Goal: Task Accomplishment & Management: Complete application form

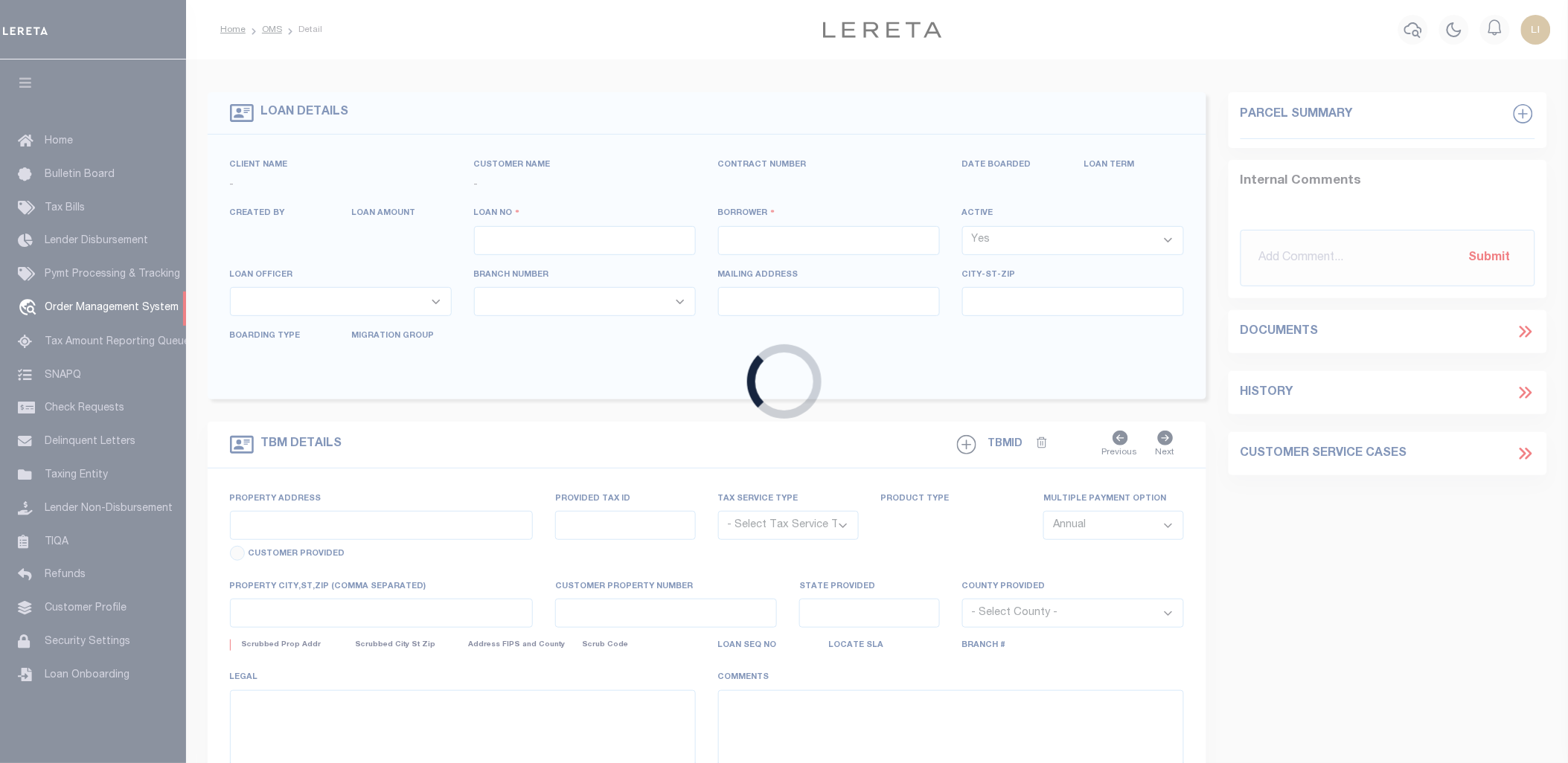
type input "[PERSON_NAME]-T0006"
type input "[PERSON_NAME]"
select select
type input "1685 [PERSON_NAME][GEOGRAPHIC_DATA]"
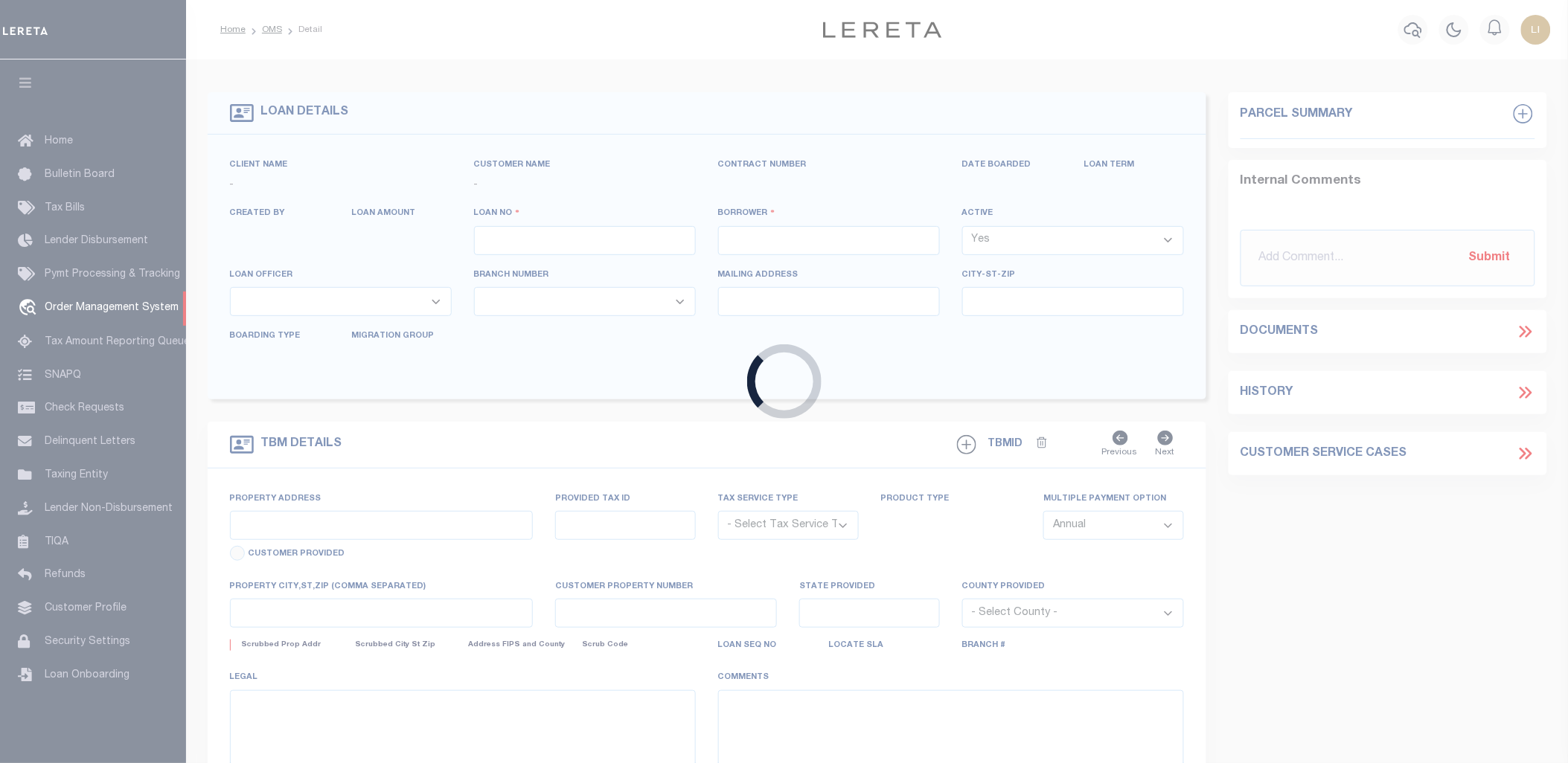
type input "[GEOGRAPHIC_DATA][PERSON_NAME]-2152"
type input "[DATE]"
select select "10"
select select "Escrow"
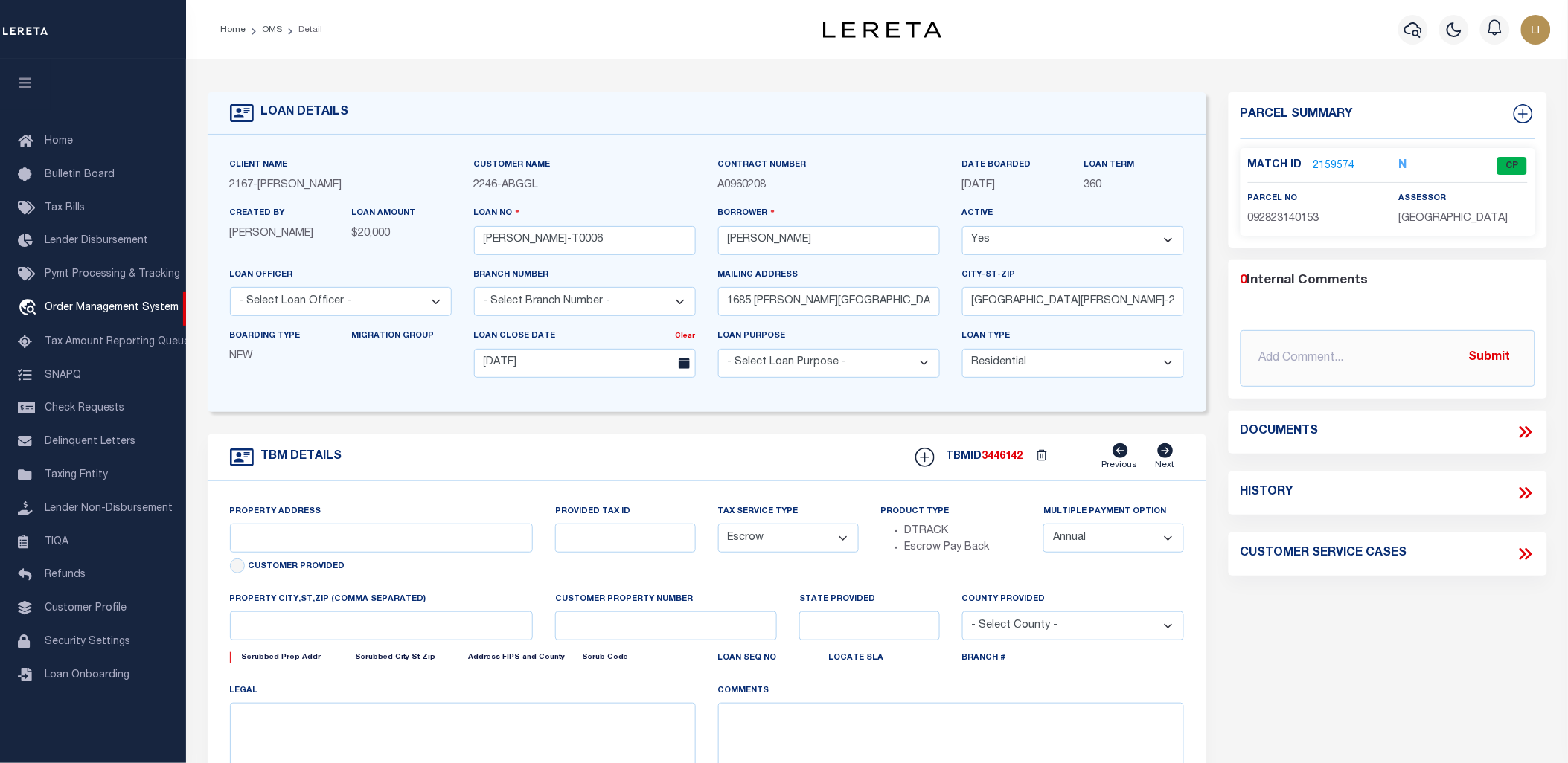
type input "1685 [PERSON_NAME][GEOGRAPHIC_DATA]"
select select
type input "[GEOGRAPHIC_DATA][PERSON_NAME]-2152"
type input "MN"
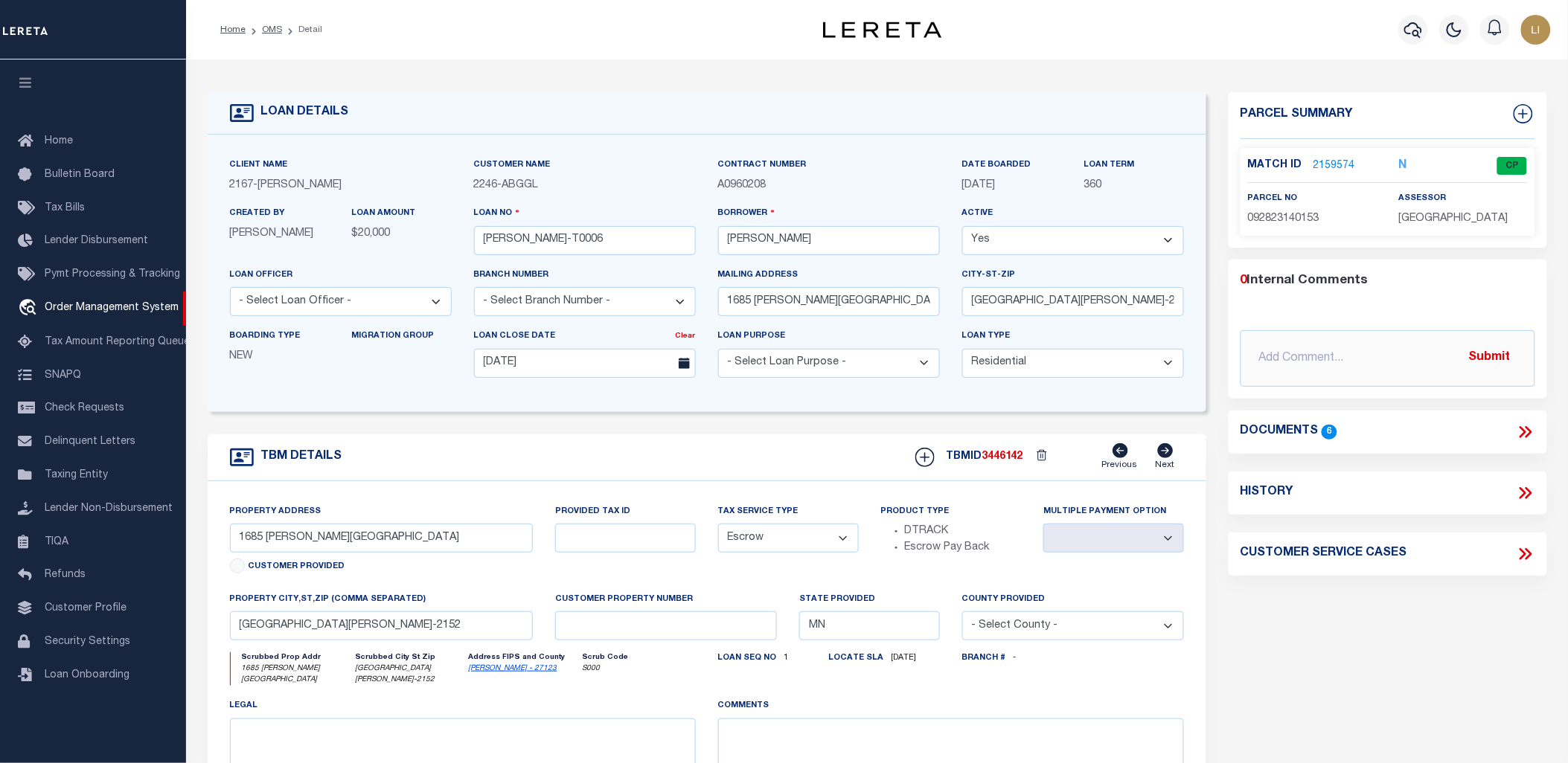
click at [23, 89] on icon "button" at bounding box center [25, 82] width 17 height 14
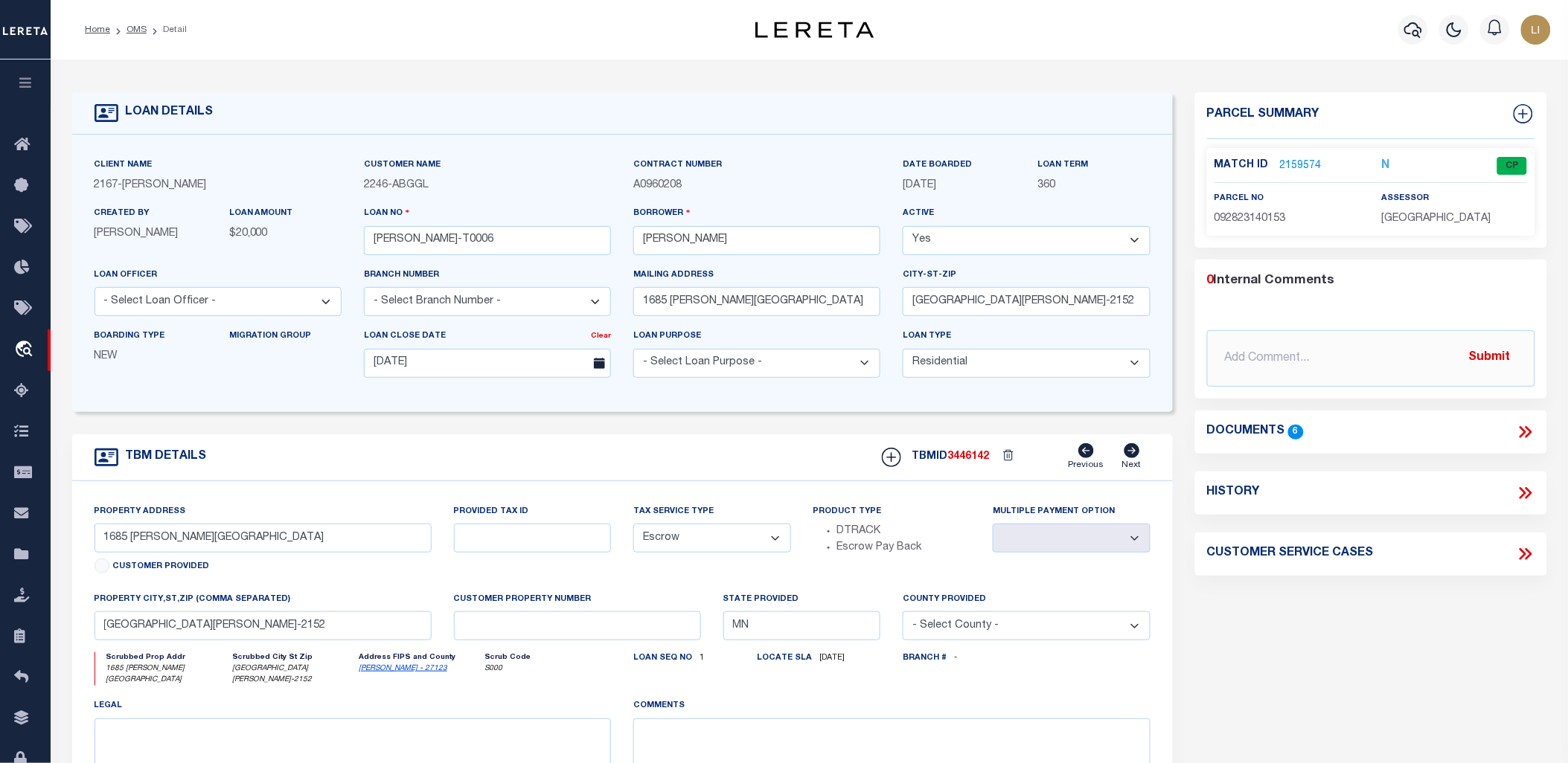
click at [1519, 434] on icon at bounding box center [1525, 432] width 19 height 19
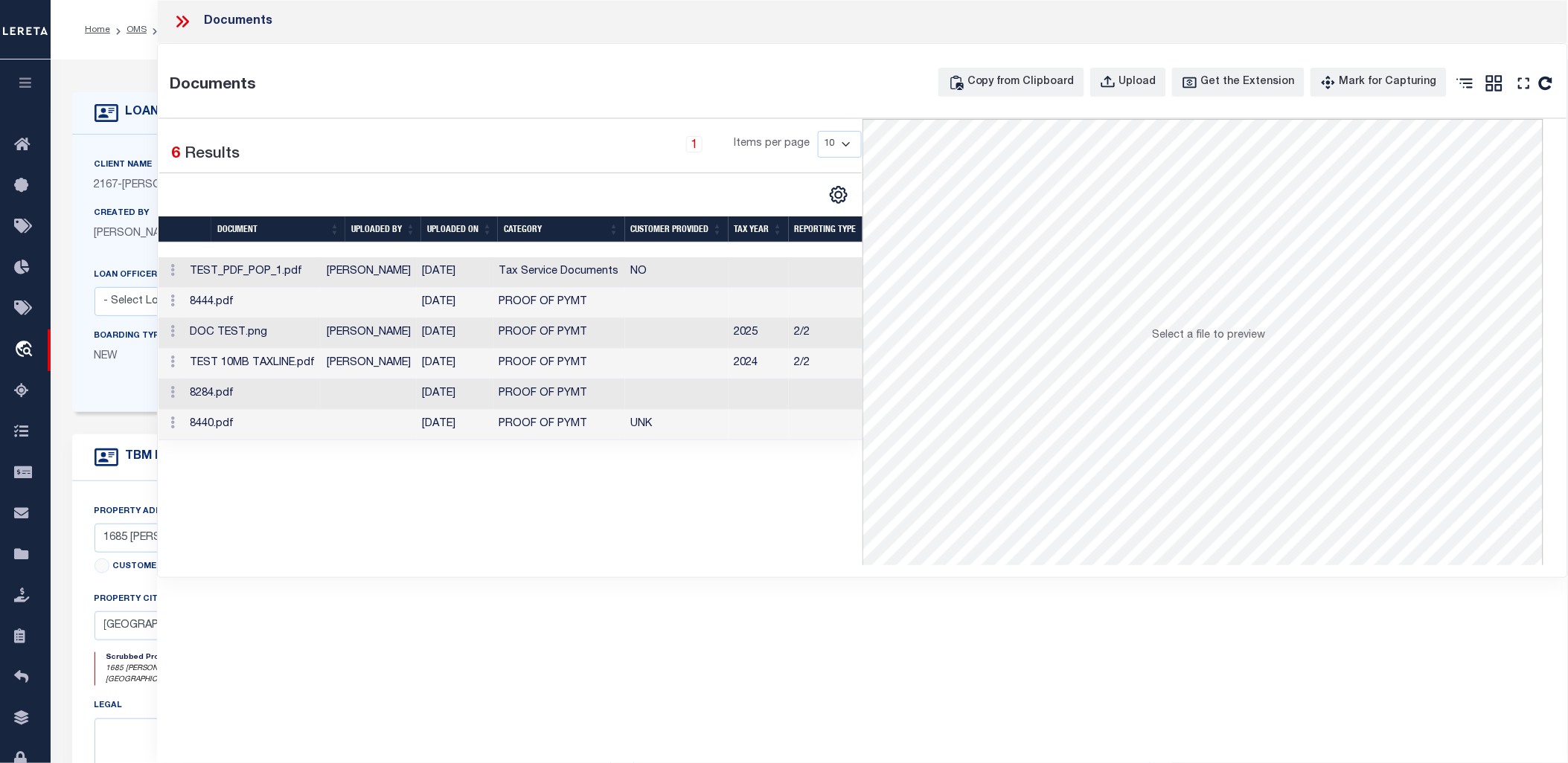
click at [385, 280] on td "[PERSON_NAME]" at bounding box center [368, 273] width 96 height 31
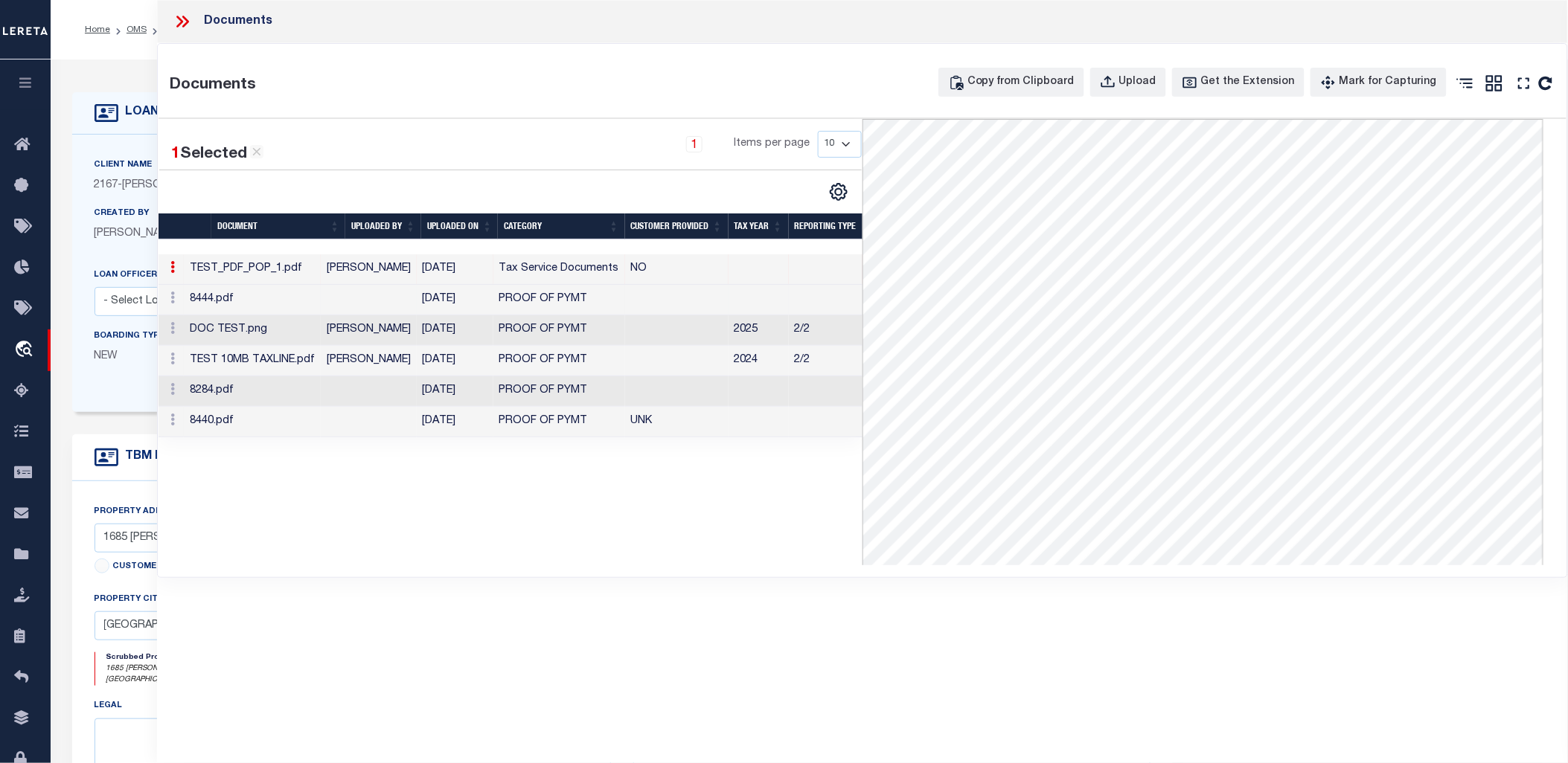
click at [348, 292] on td at bounding box center [368, 300] width 96 height 31
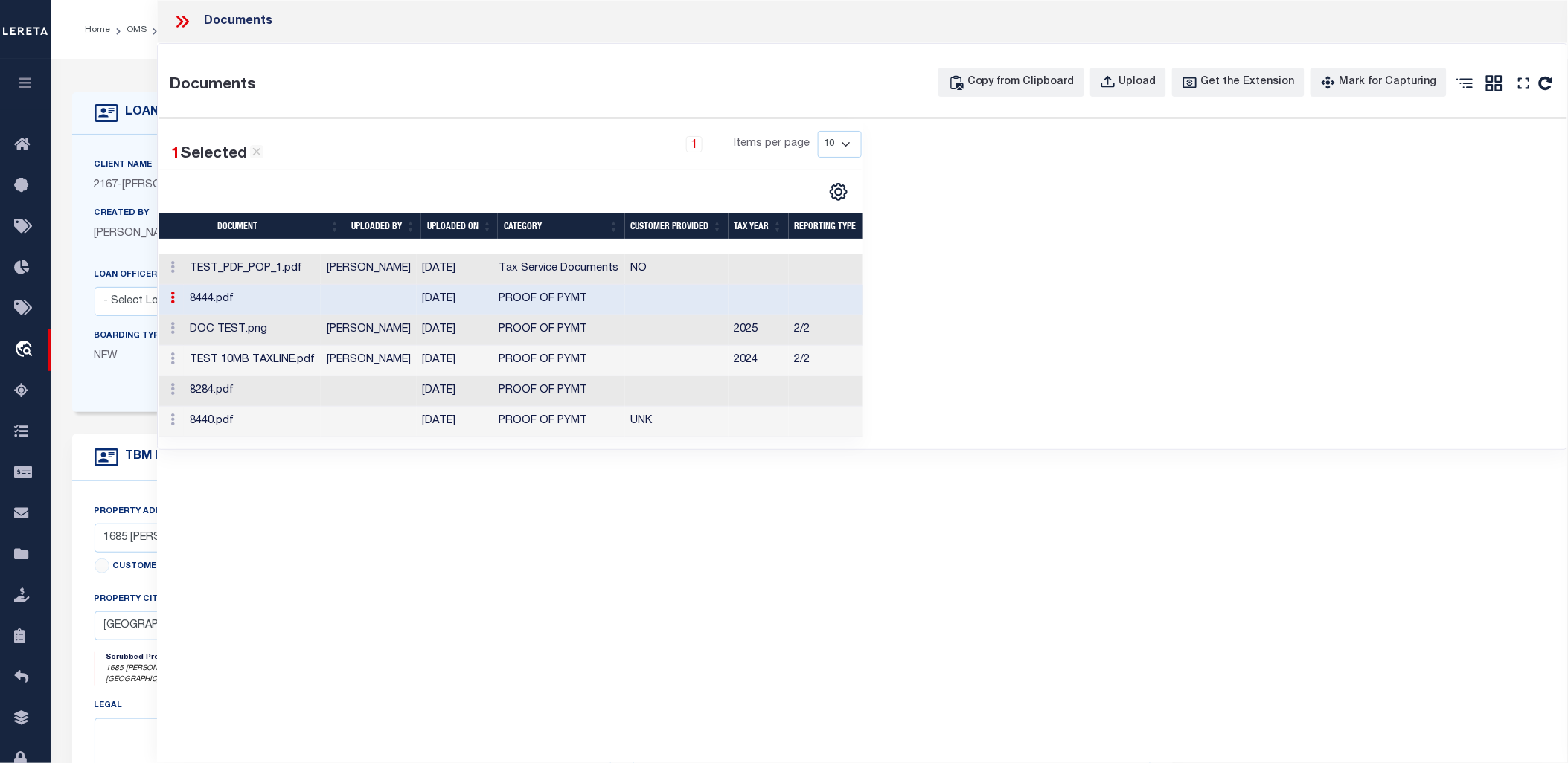
click at [310, 326] on td "DOC TEST.png" at bounding box center [252, 330] width 137 height 31
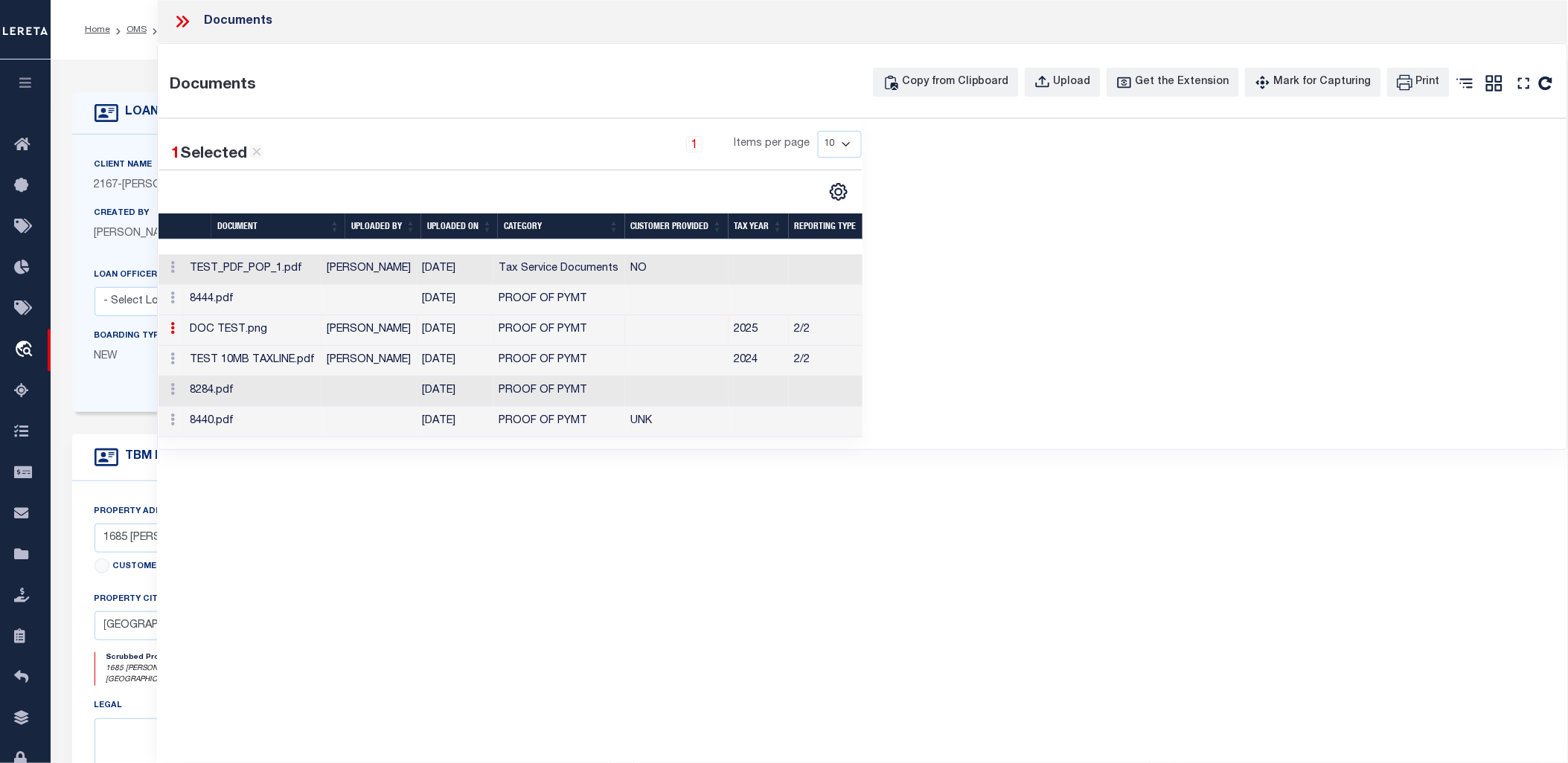
click at [310, 357] on td "TEST 10MB TAXLINE.pdf" at bounding box center [252, 361] width 137 height 31
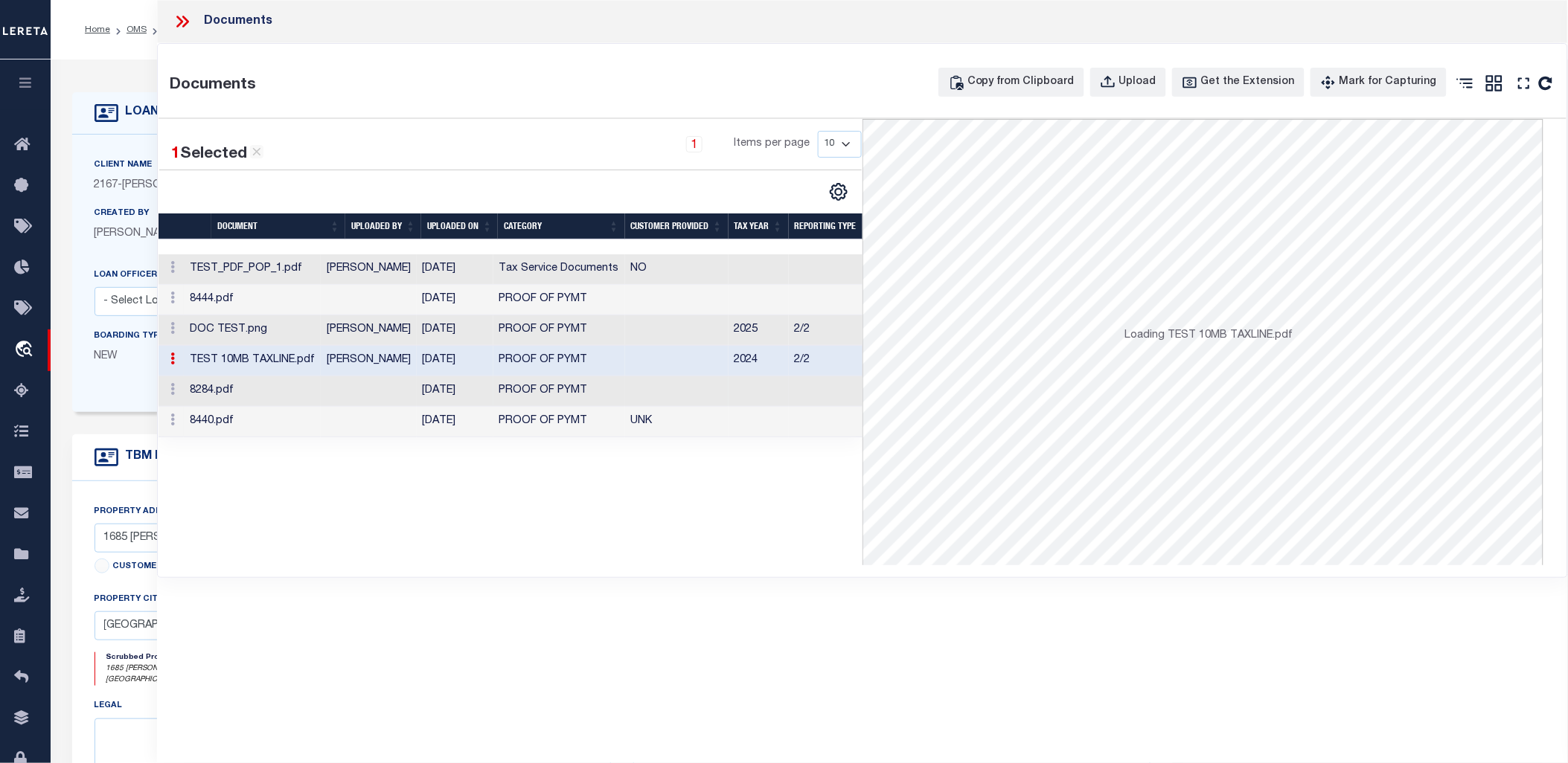
click at [307, 389] on td "8284.pdf" at bounding box center [252, 392] width 137 height 31
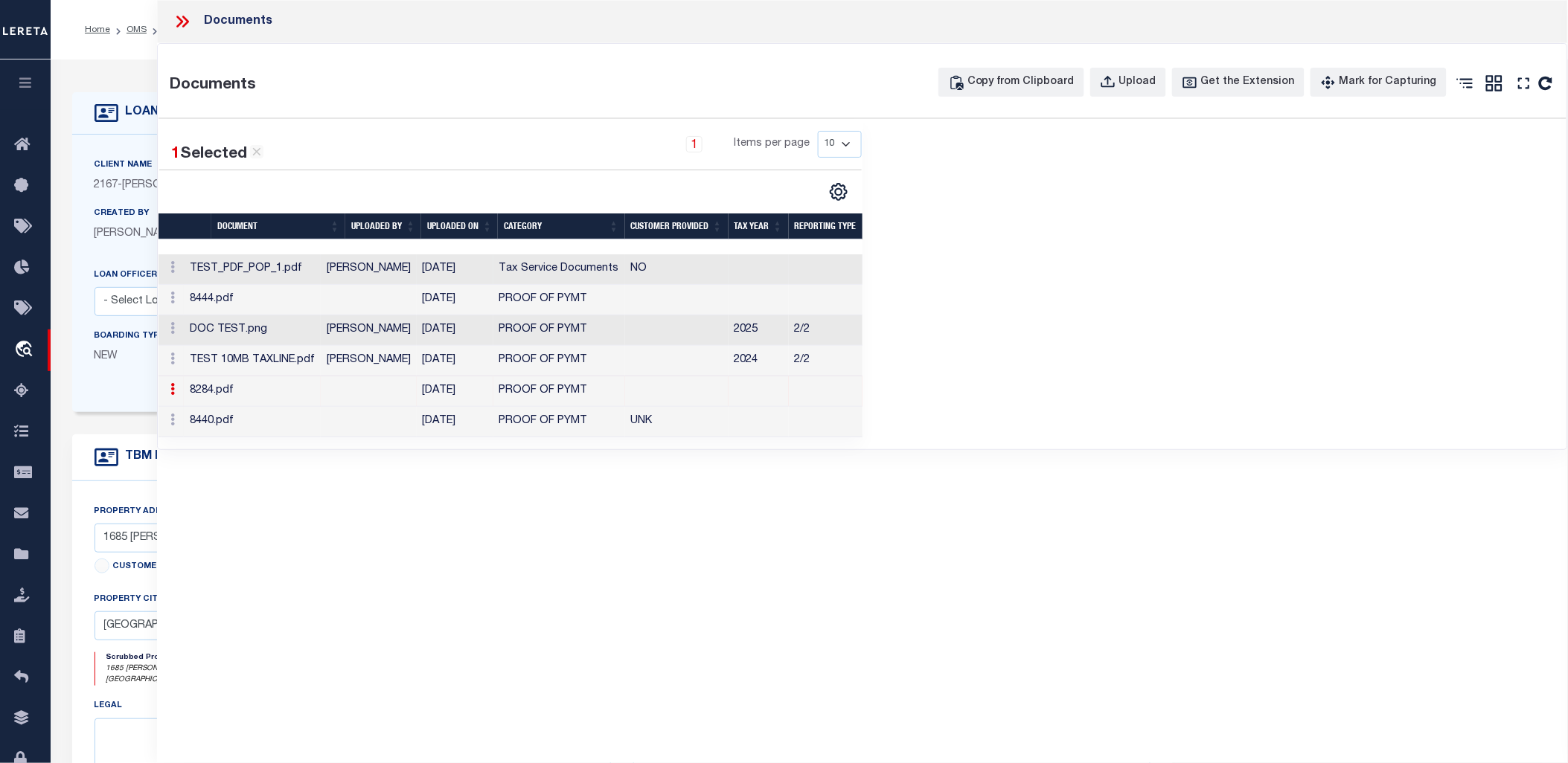
click at [311, 275] on td "TEST_PDF_POP_1.pdf" at bounding box center [252, 269] width 137 height 31
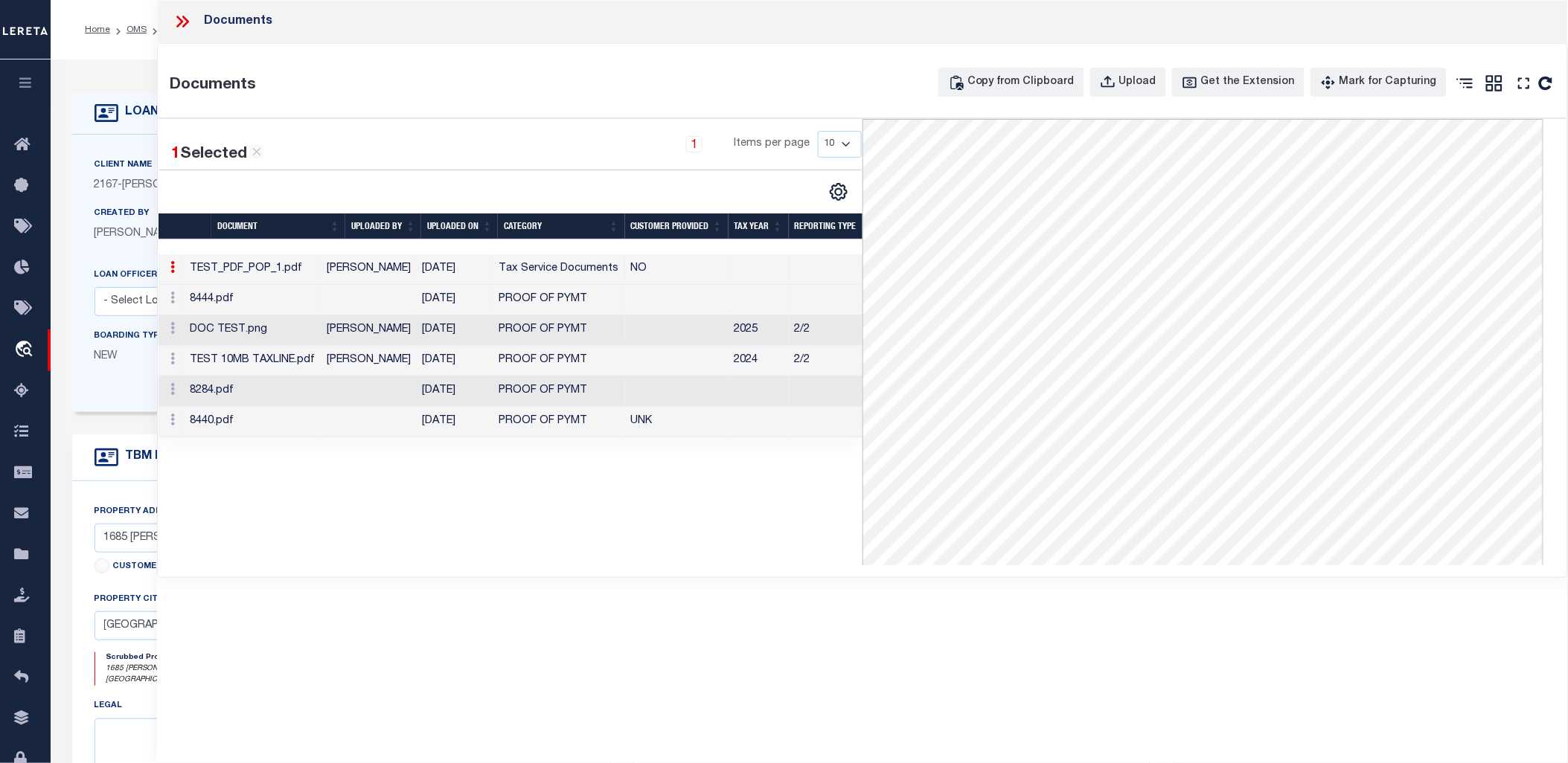
click at [286, 302] on td "8444.pdf" at bounding box center [252, 300] width 137 height 31
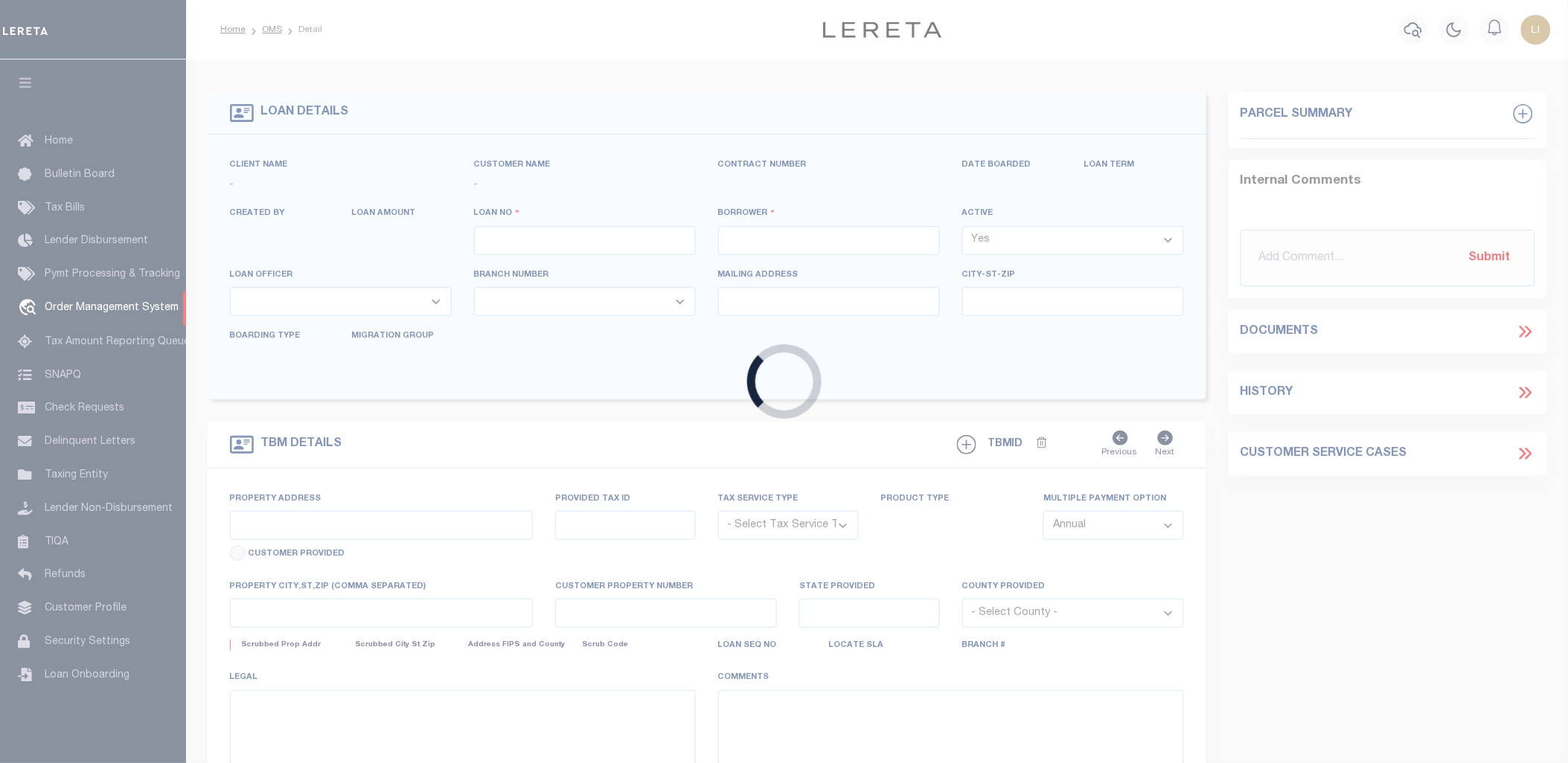
type input "[PERSON_NAME]-T0006"
type input "[PERSON_NAME]"
select select
type input "1685 [PERSON_NAME][GEOGRAPHIC_DATA]"
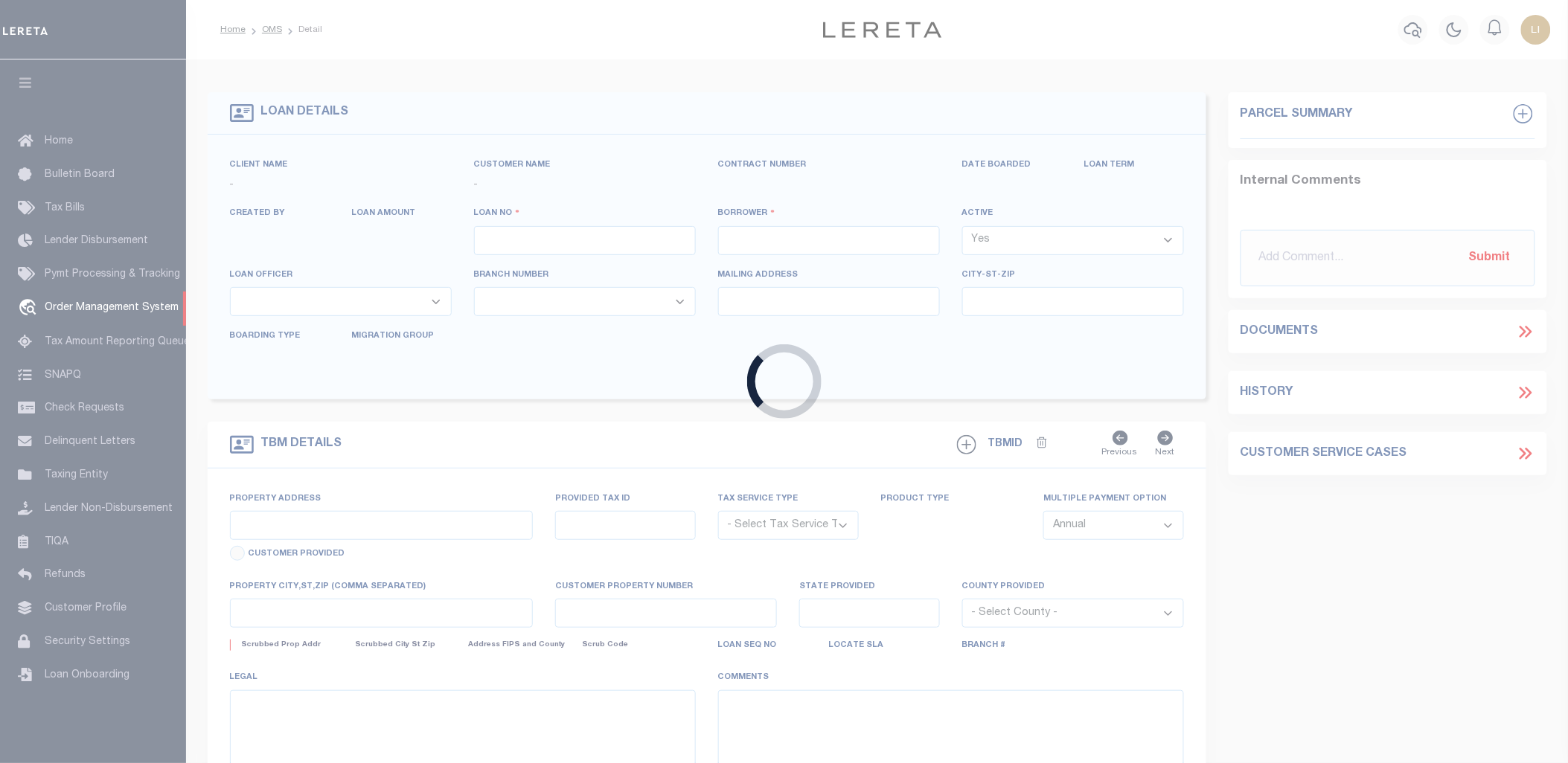
type input "[GEOGRAPHIC_DATA][PERSON_NAME]-2152"
type input "[DATE]"
select select "10"
select select "Escrow"
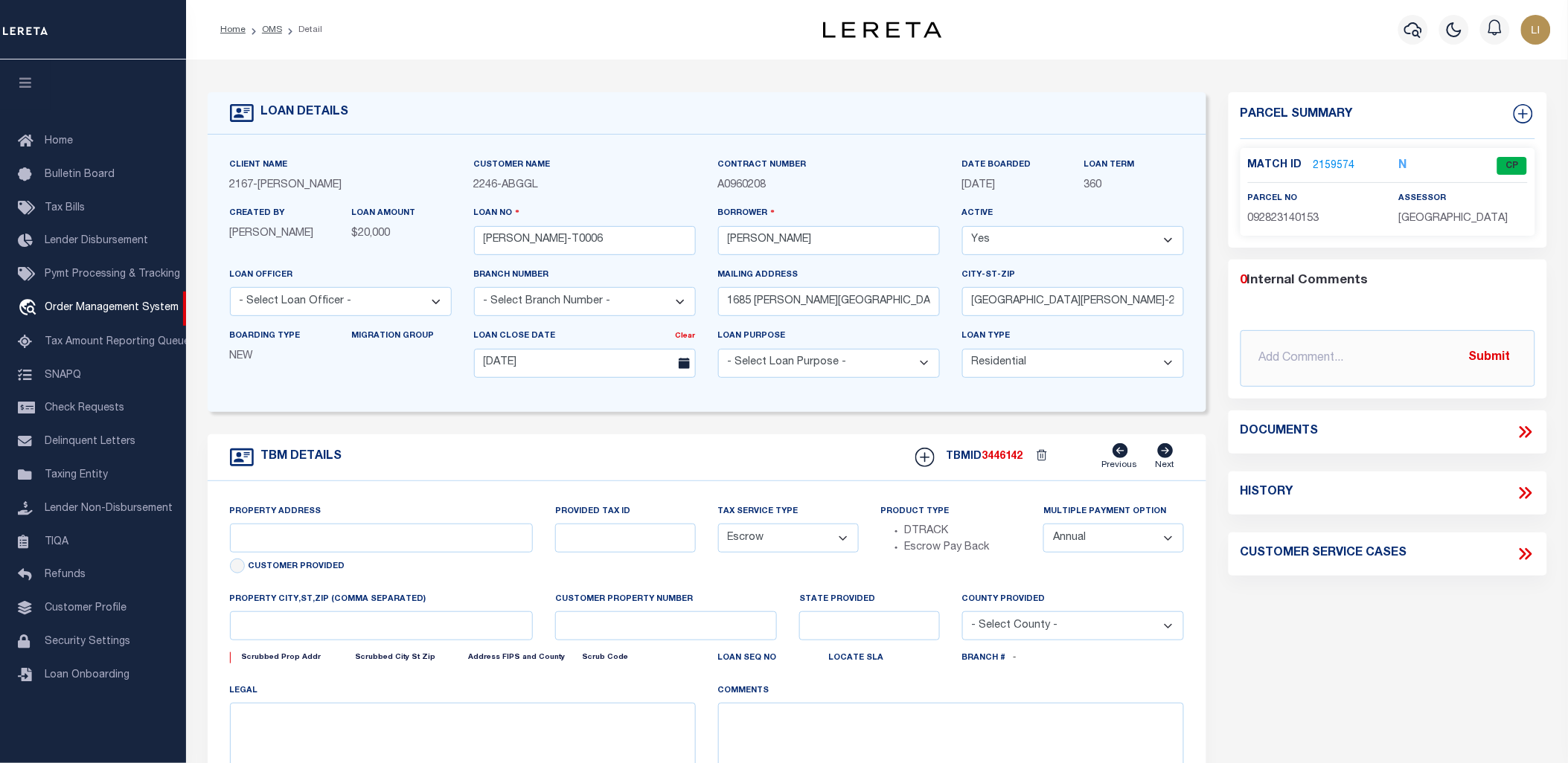
type input "1685 [PERSON_NAME][GEOGRAPHIC_DATA]"
select select
type input "[GEOGRAPHIC_DATA][PERSON_NAME]-2152"
type input "MN"
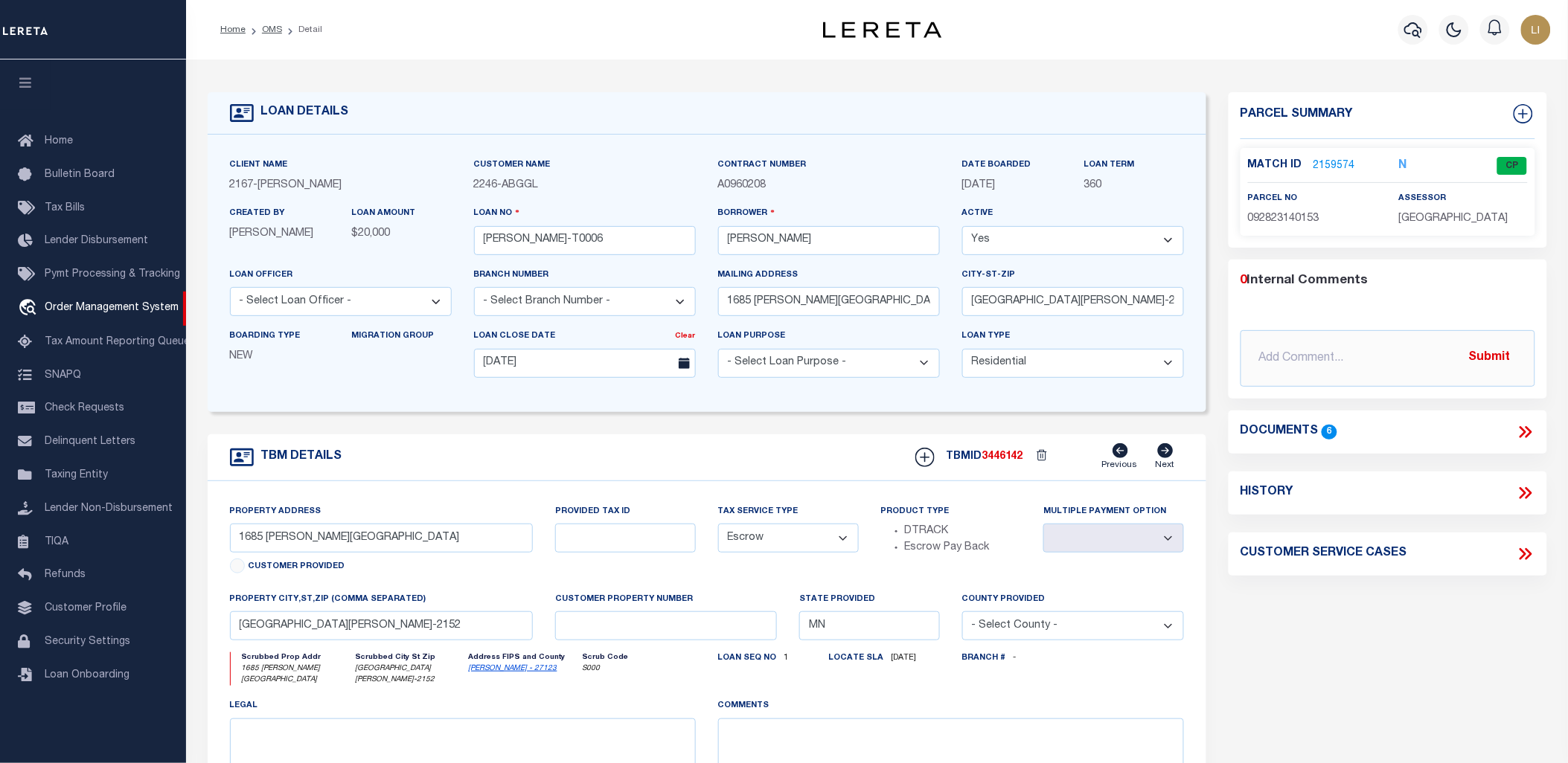
click at [1535, 440] on div "Documents 6" at bounding box center [1388, 432] width 319 height 19
click at [1534, 435] on icon at bounding box center [1525, 432] width 19 height 19
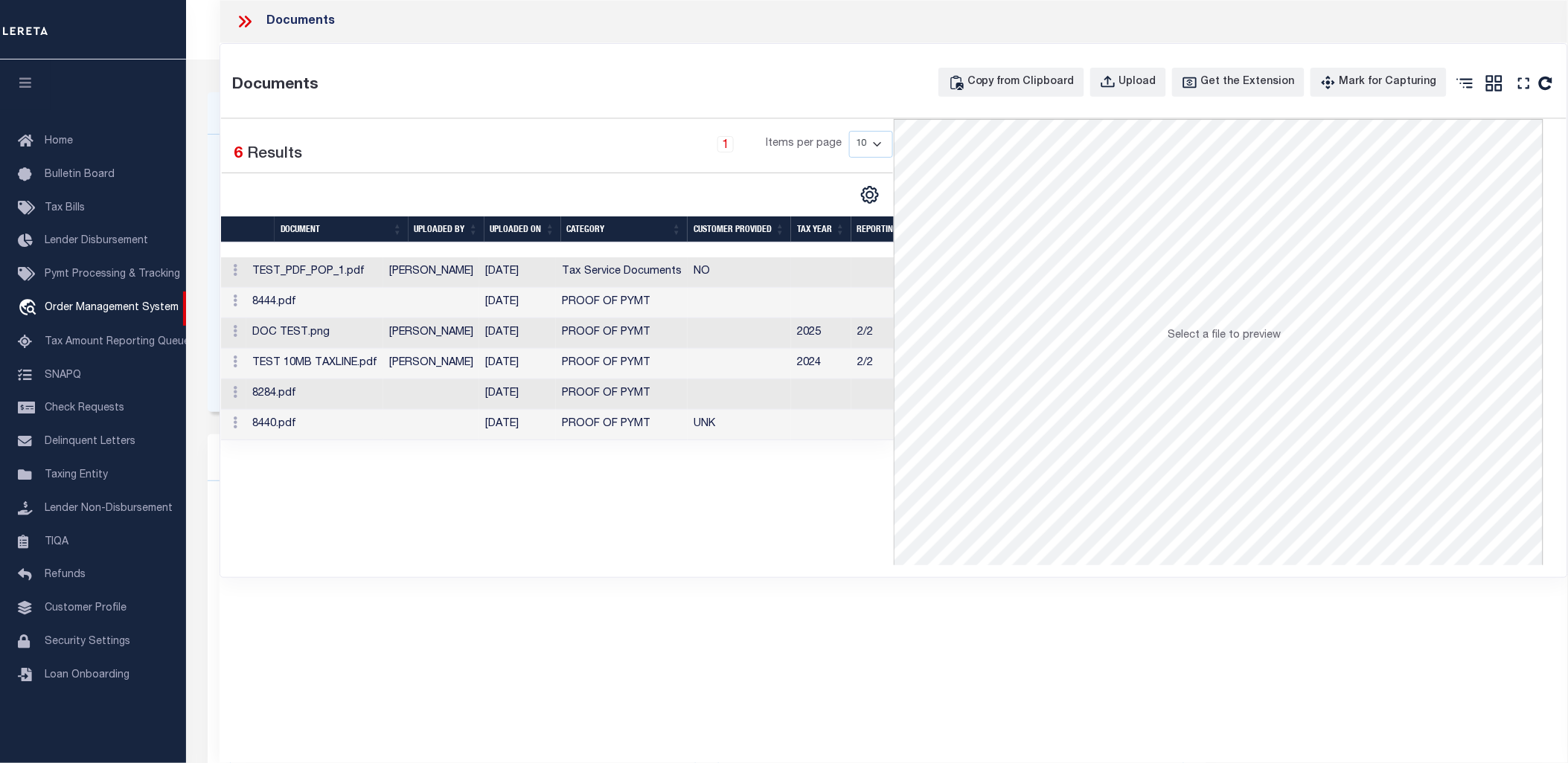
click at [383, 271] on td "TEST_PDF_POP_1.pdf" at bounding box center [315, 273] width 137 height 31
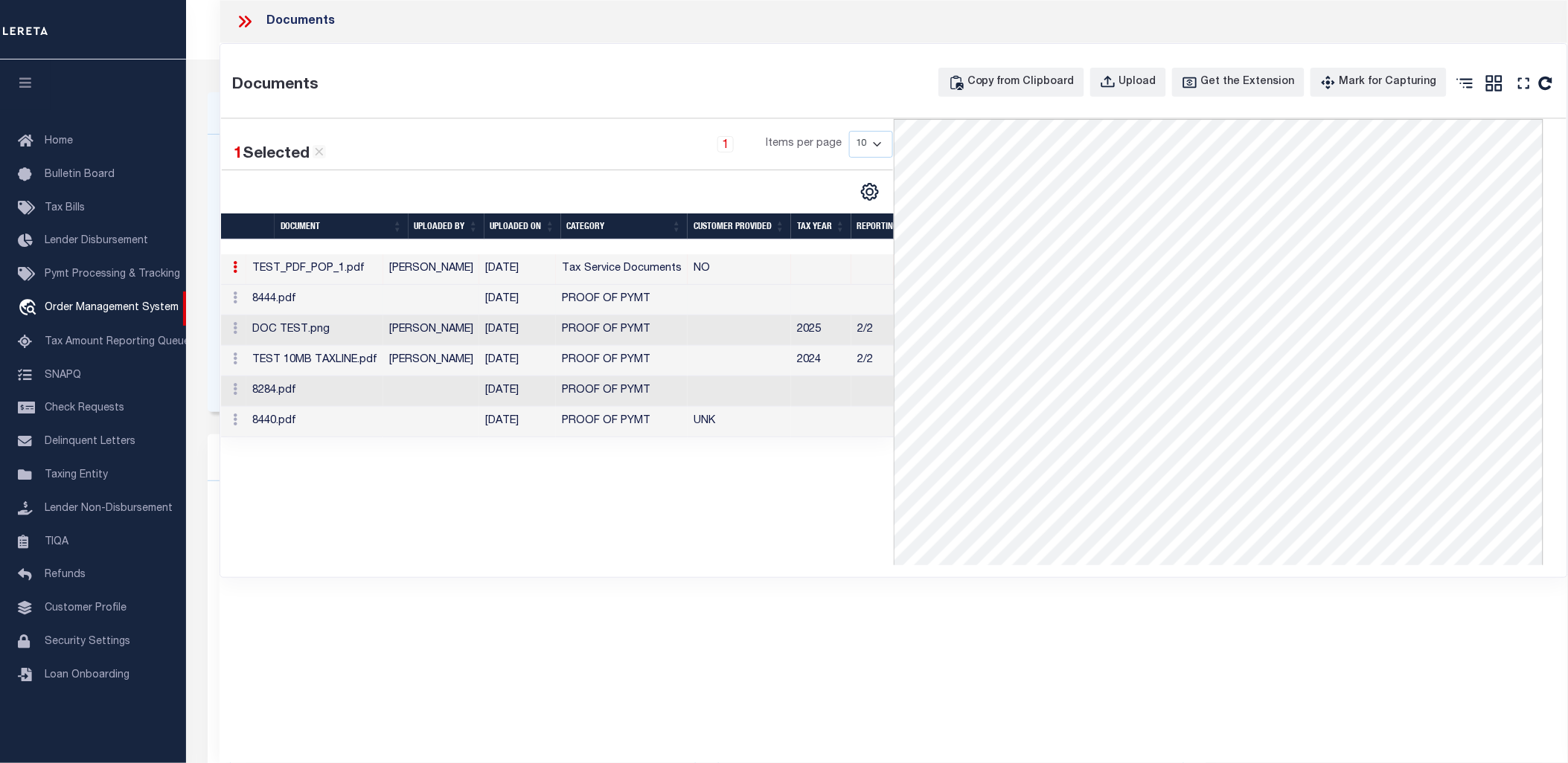
click at [377, 308] on td "8444.pdf" at bounding box center [315, 300] width 137 height 31
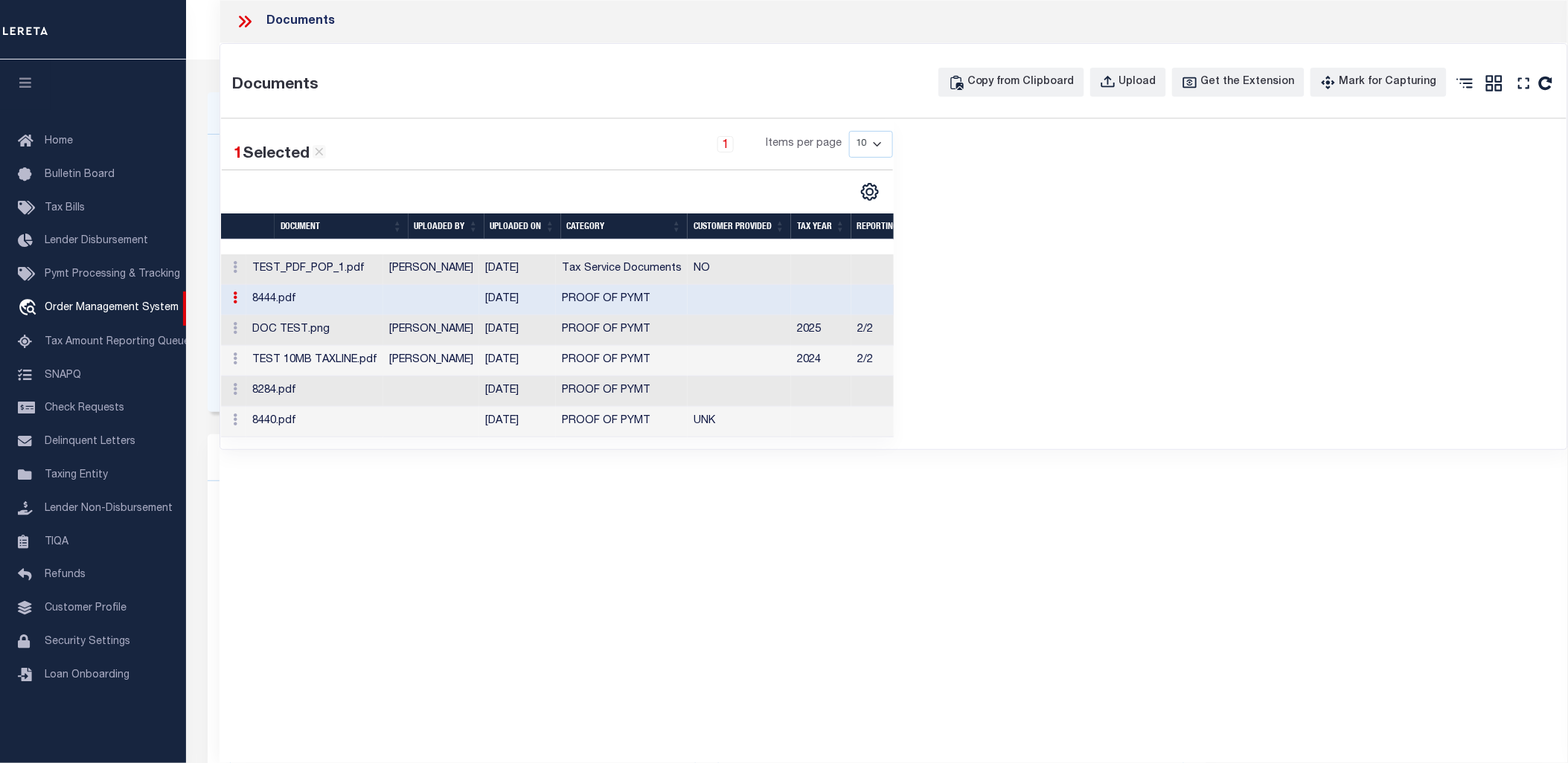
click at [372, 329] on td "DOC TEST.png" at bounding box center [315, 330] width 137 height 31
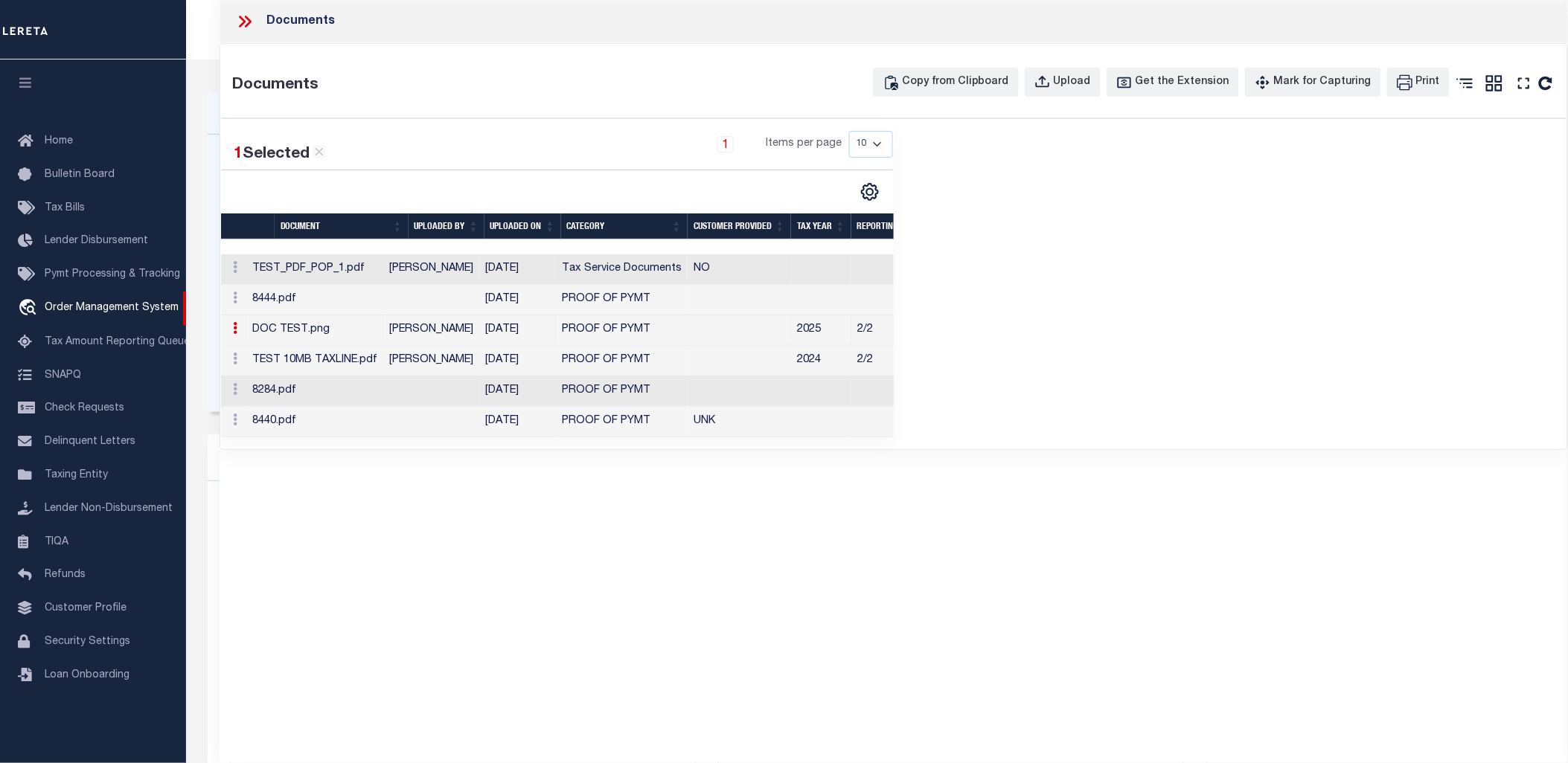
click at [371, 396] on td "8284.pdf" at bounding box center [315, 392] width 137 height 31
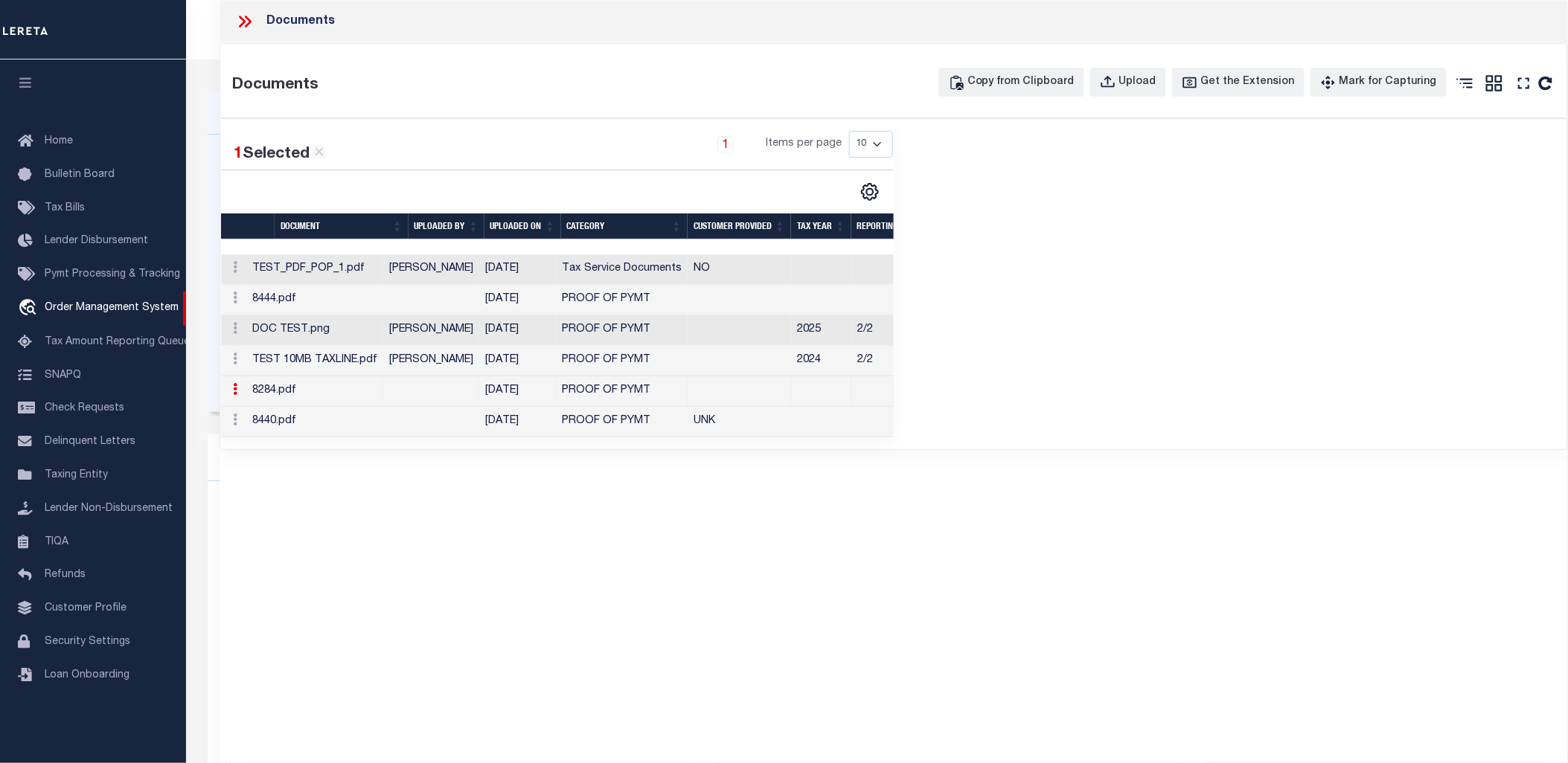
click at [381, 430] on td "8440.pdf" at bounding box center [315, 422] width 137 height 31
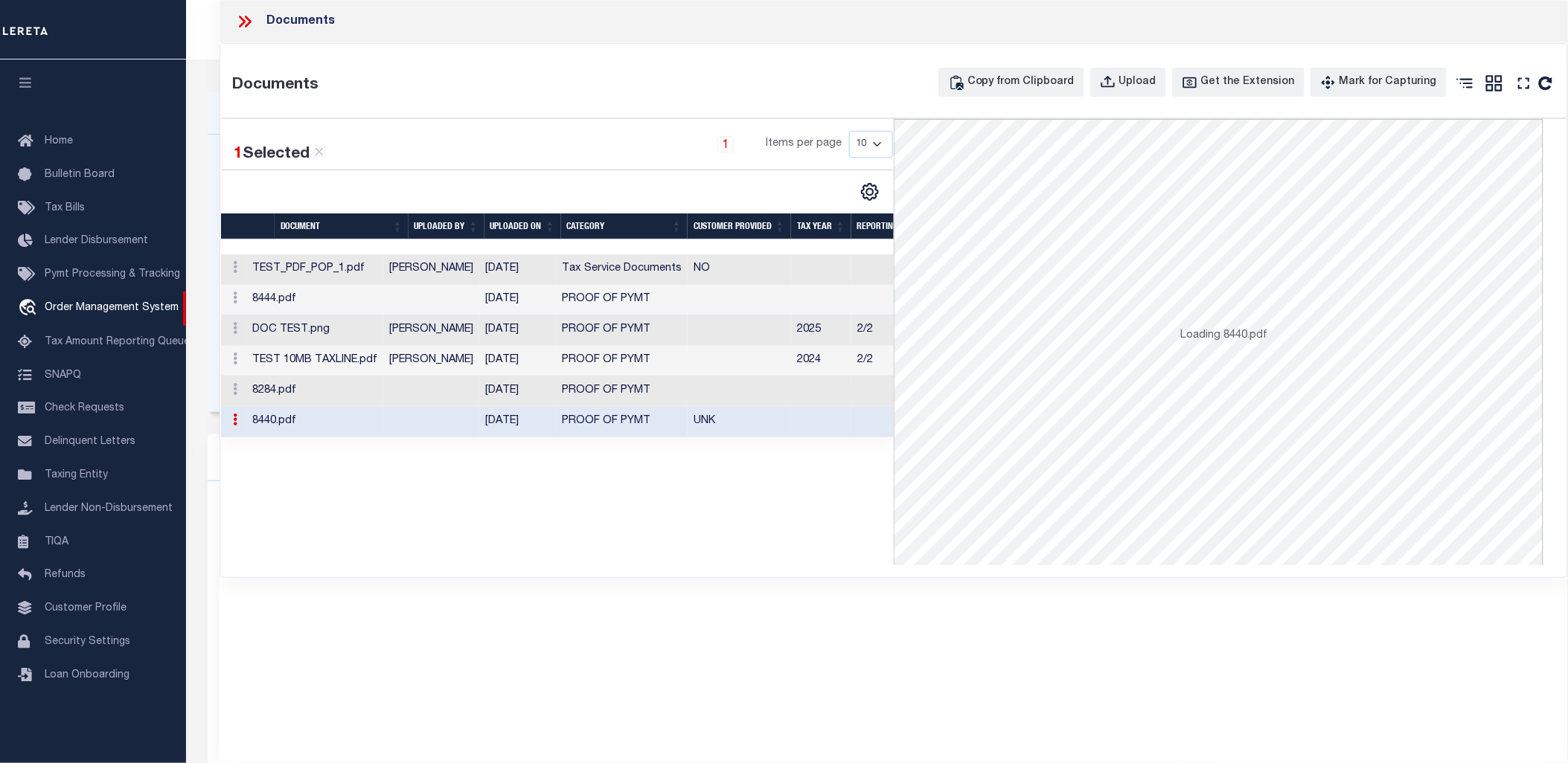
click at [382, 390] on td "8284.pdf" at bounding box center [315, 392] width 137 height 31
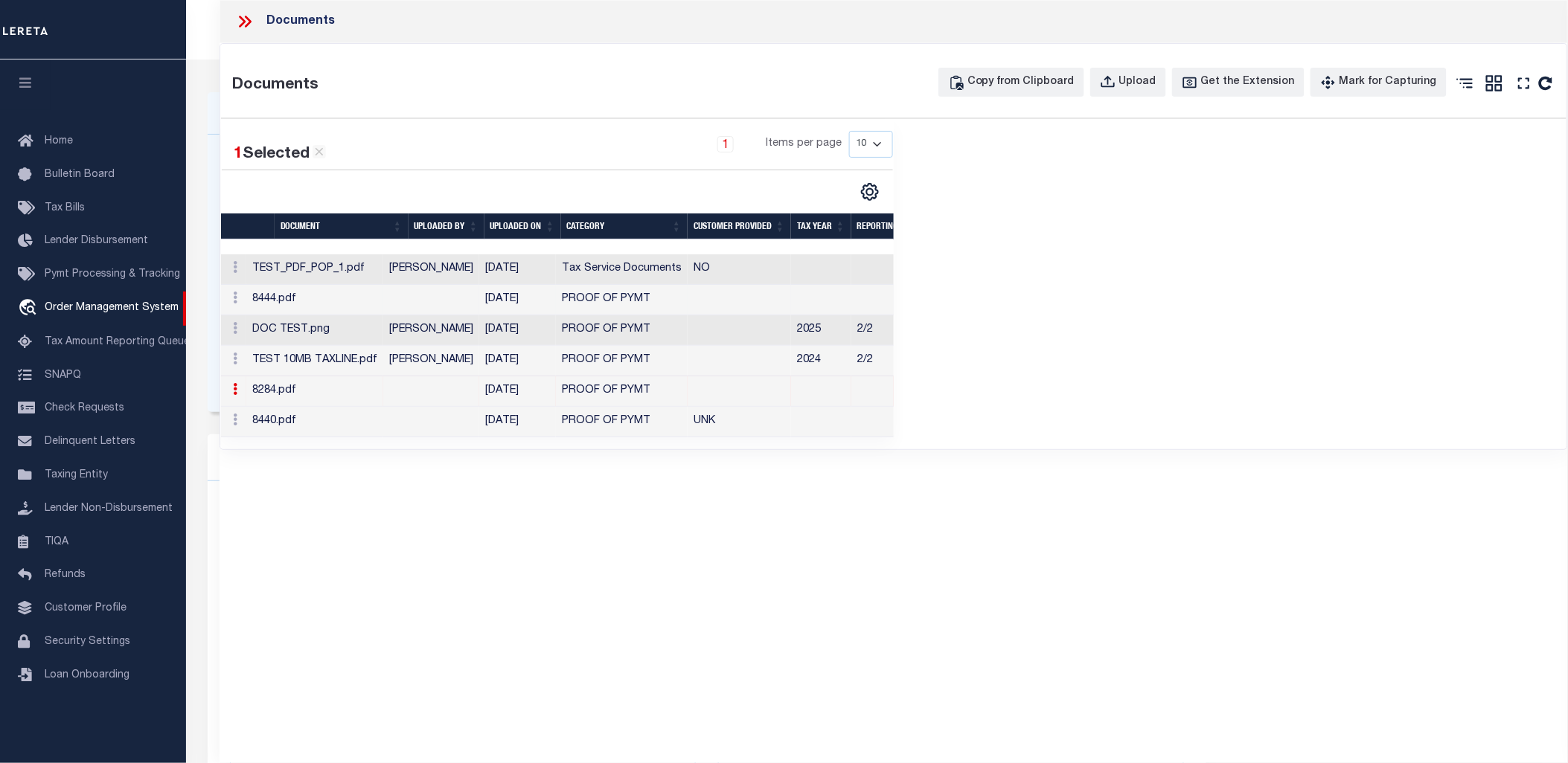
click at [360, 293] on td "8444.pdf" at bounding box center [315, 300] width 137 height 31
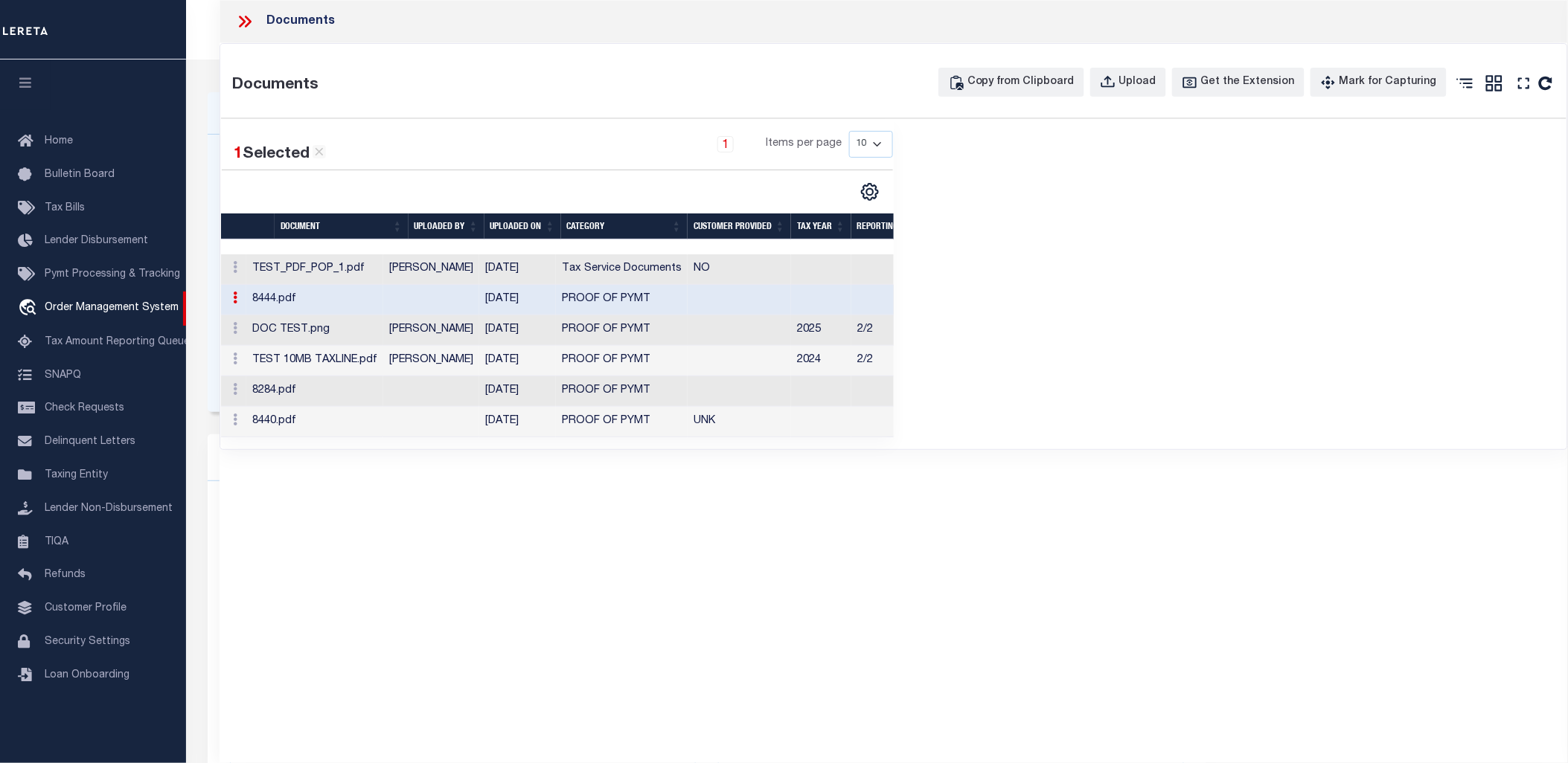
click at [383, 326] on td "DOC TEST.png" at bounding box center [315, 330] width 137 height 31
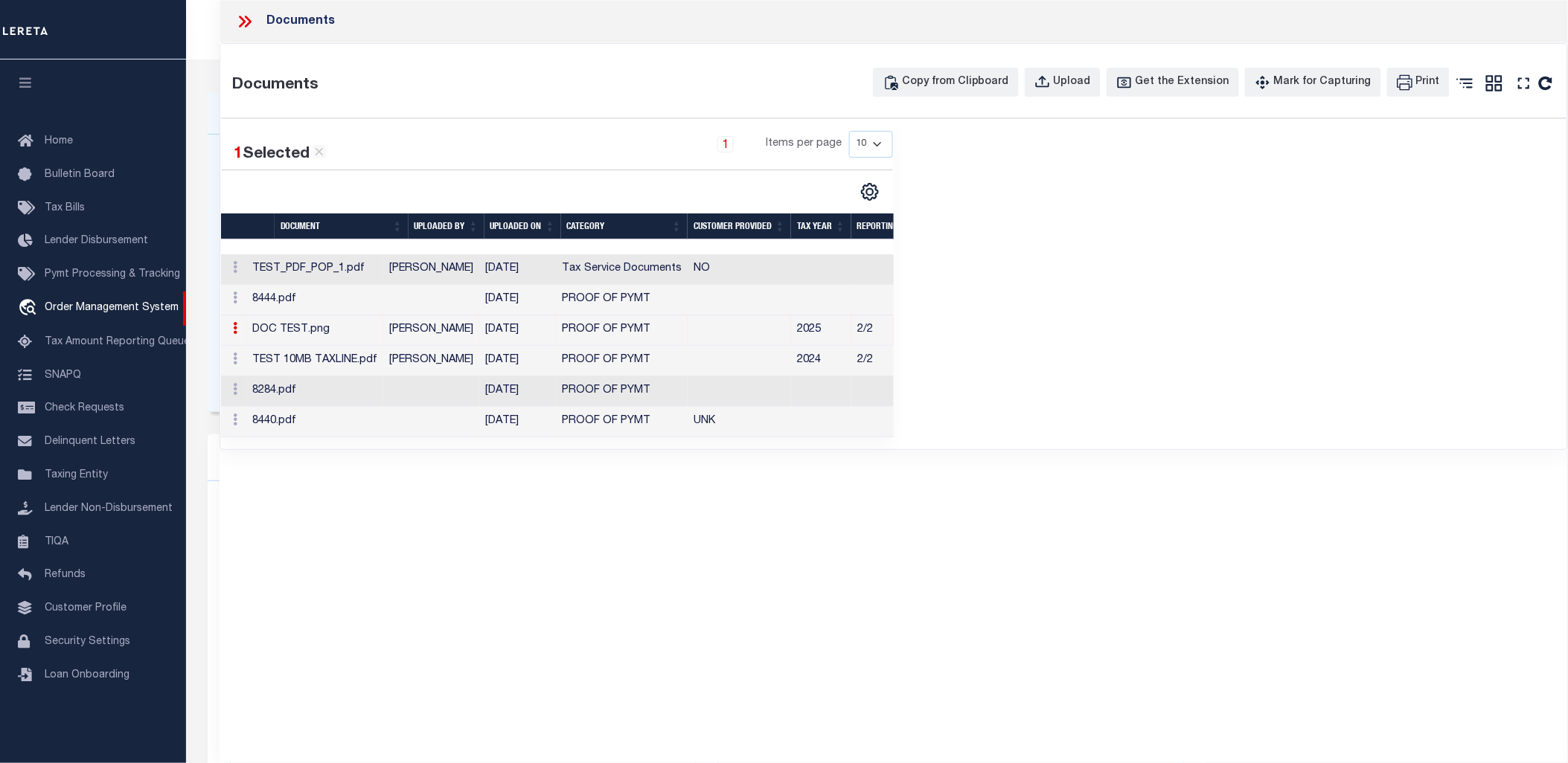
click at [375, 276] on td "TEST_PDF_POP_1.pdf" at bounding box center [315, 269] width 137 height 31
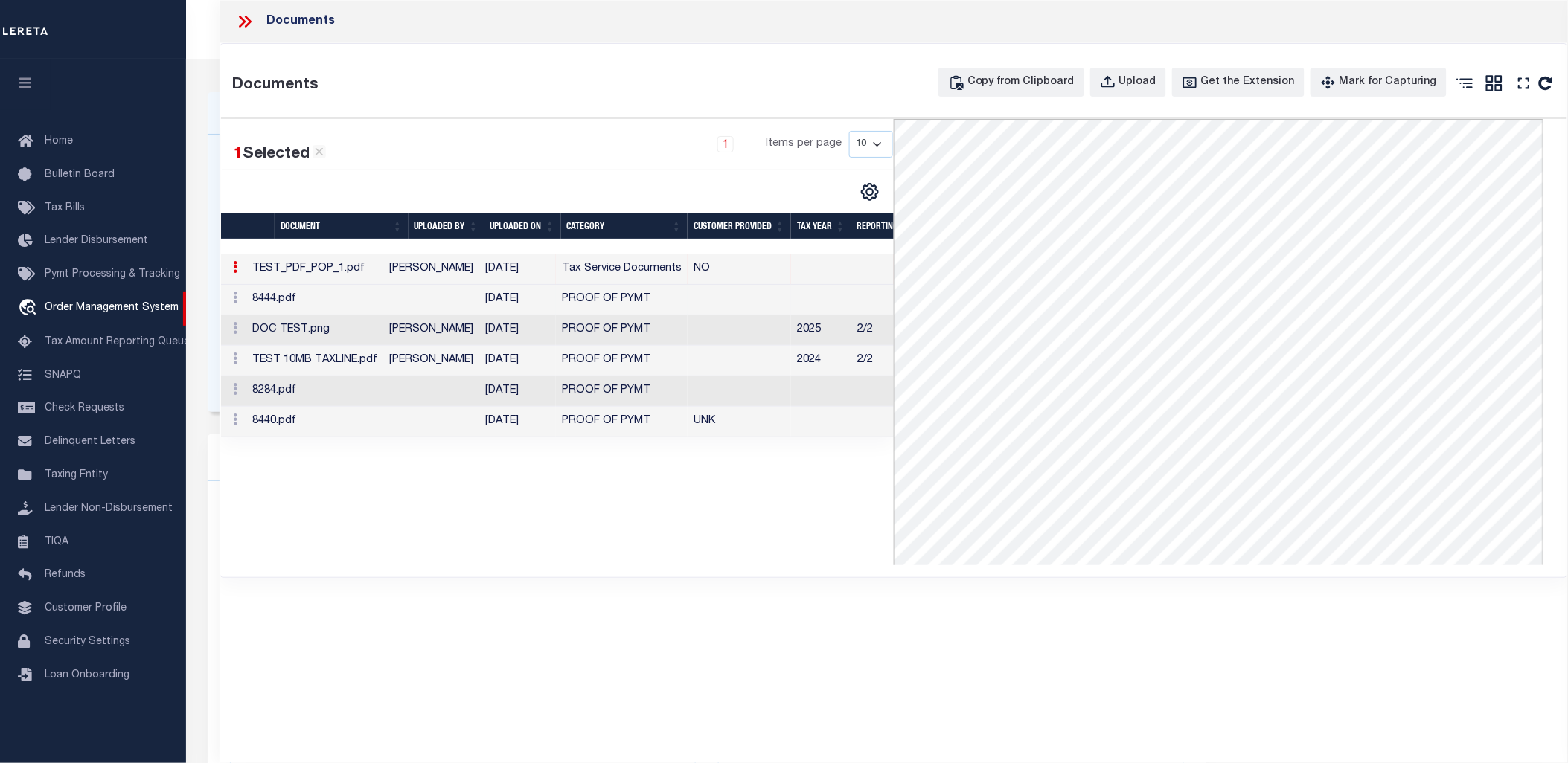
click at [290, 299] on td "8444.pdf" at bounding box center [315, 300] width 137 height 31
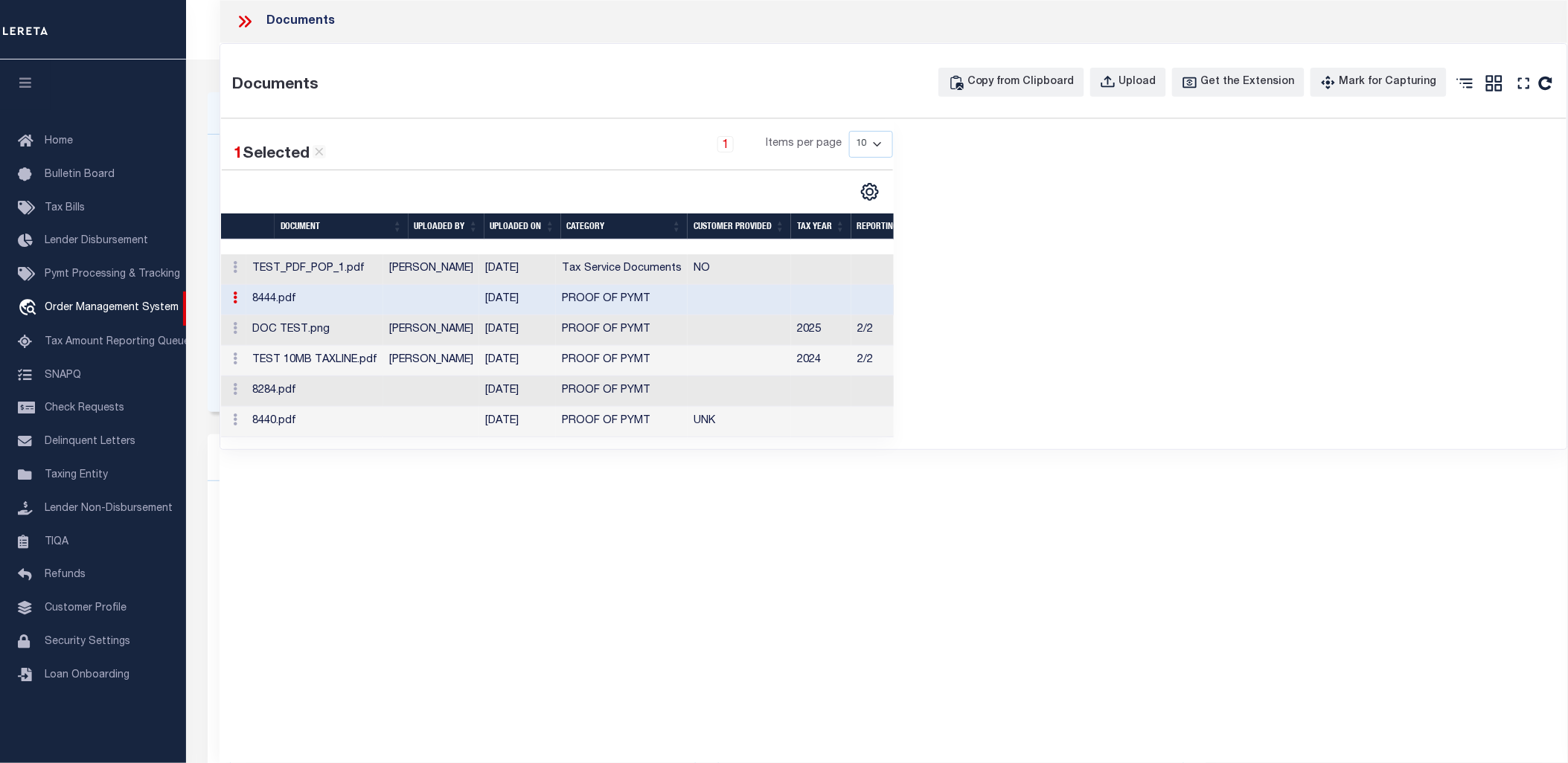
click at [316, 403] on td "8284.pdf" at bounding box center [315, 392] width 137 height 31
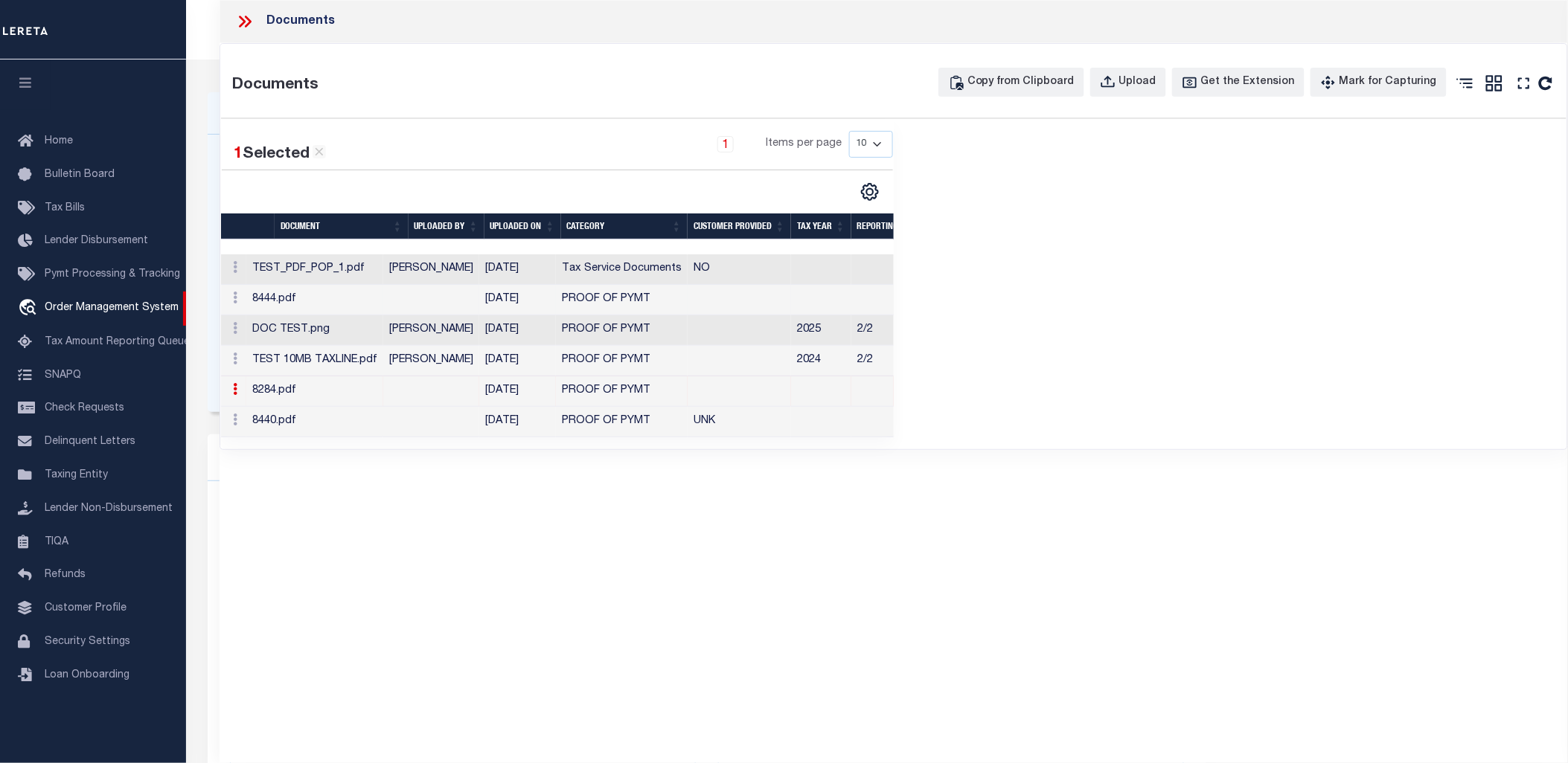
click at [434, 302] on td at bounding box center [430, 300] width 96 height 31
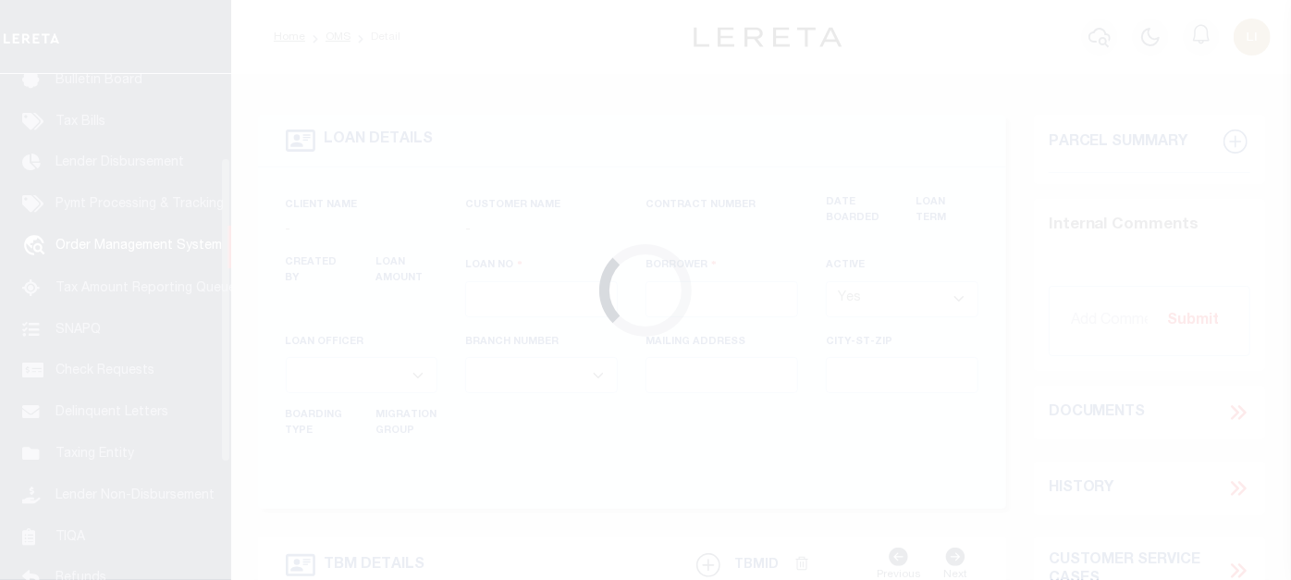
scroll to position [137, 0]
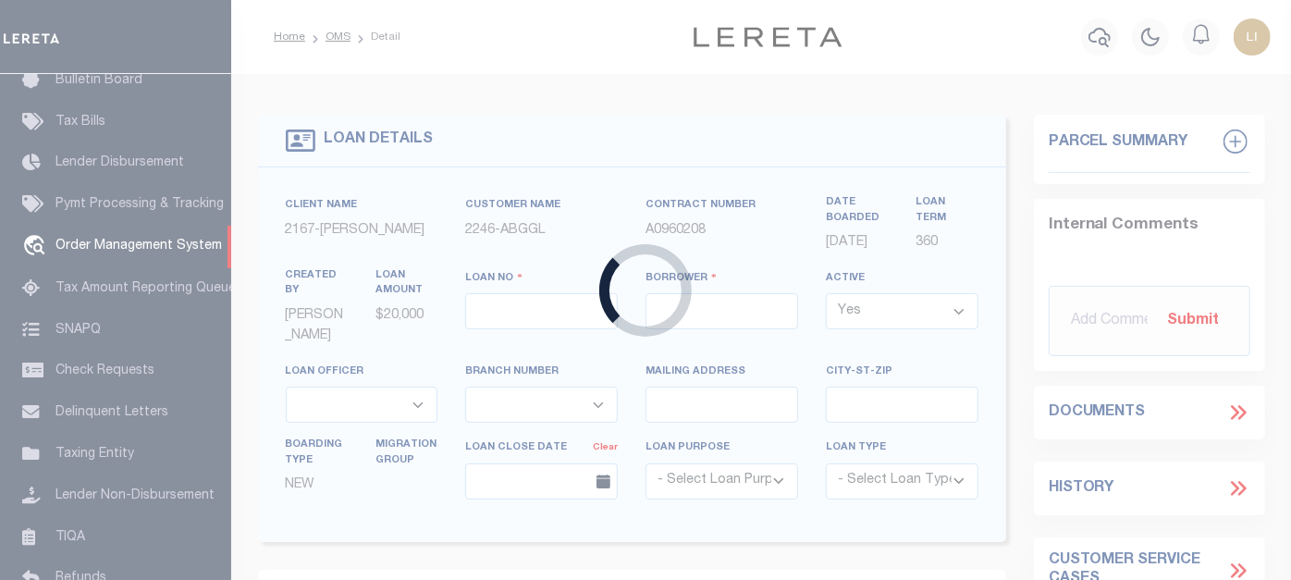
type input "[PERSON_NAME]-T0006"
type input "[PERSON_NAME]"
select select
type input "1685 [PERSON_NAME][GEOGRAPHIC_DATA]"
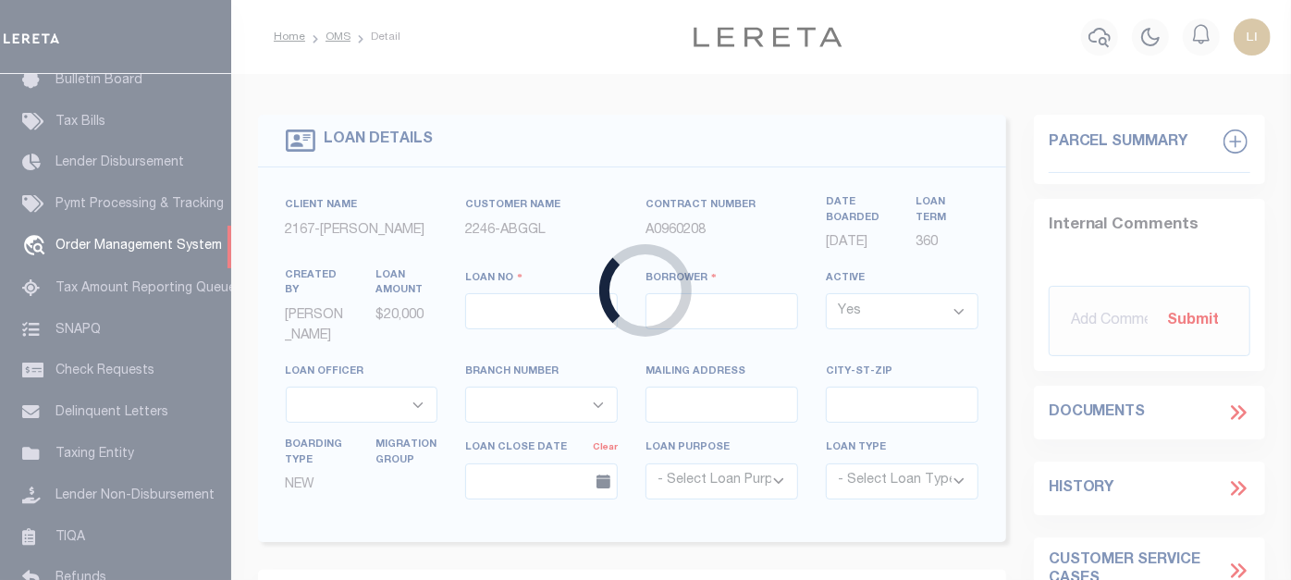
type input "[GEOGRAPHIC_DATA][PERSON_NAME]-2152"
type input "[DATE]"
select select "10"
select select "Escrow"
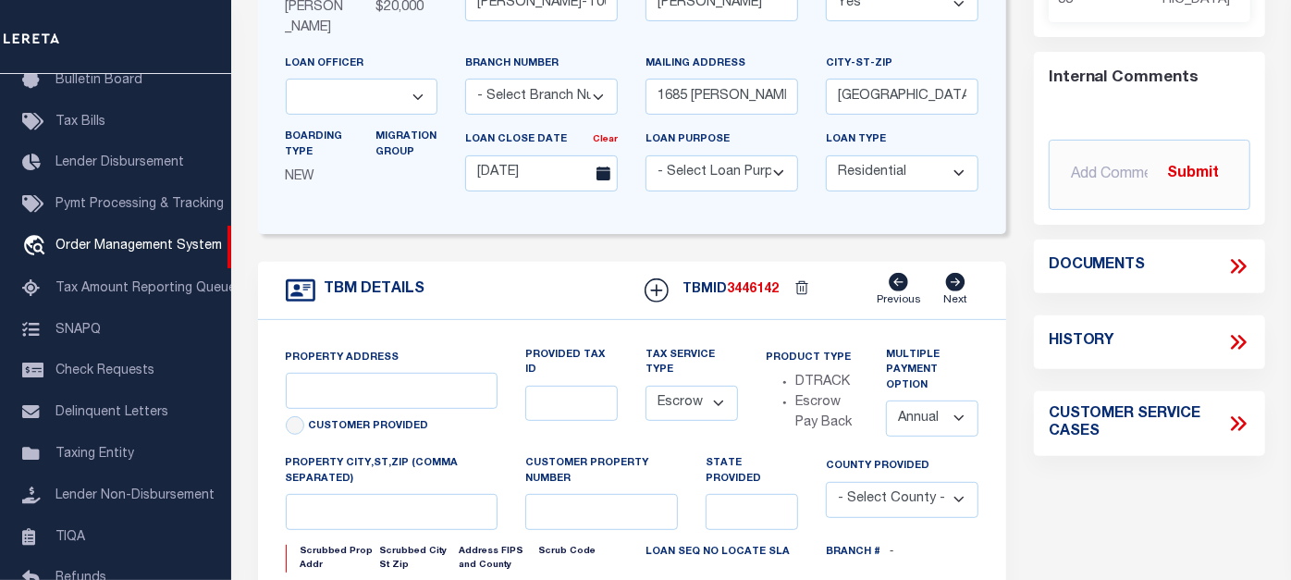
scroll to position [205, 0]
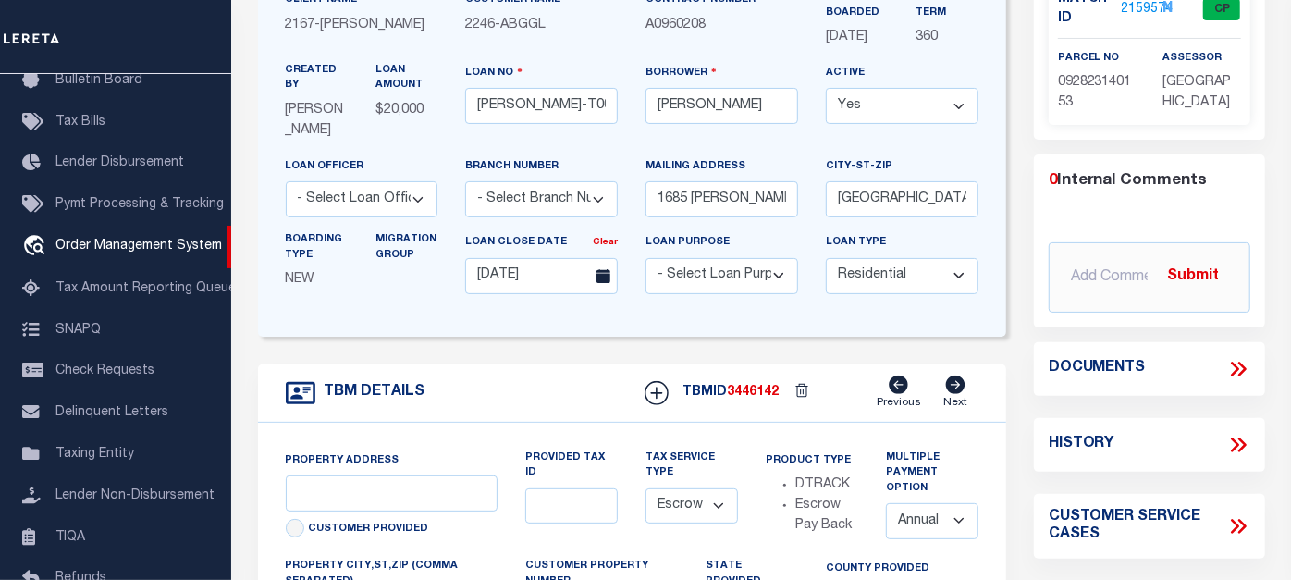
click at [1237, 369] on icon at bounding box center [1235, 369] width 8 height 15
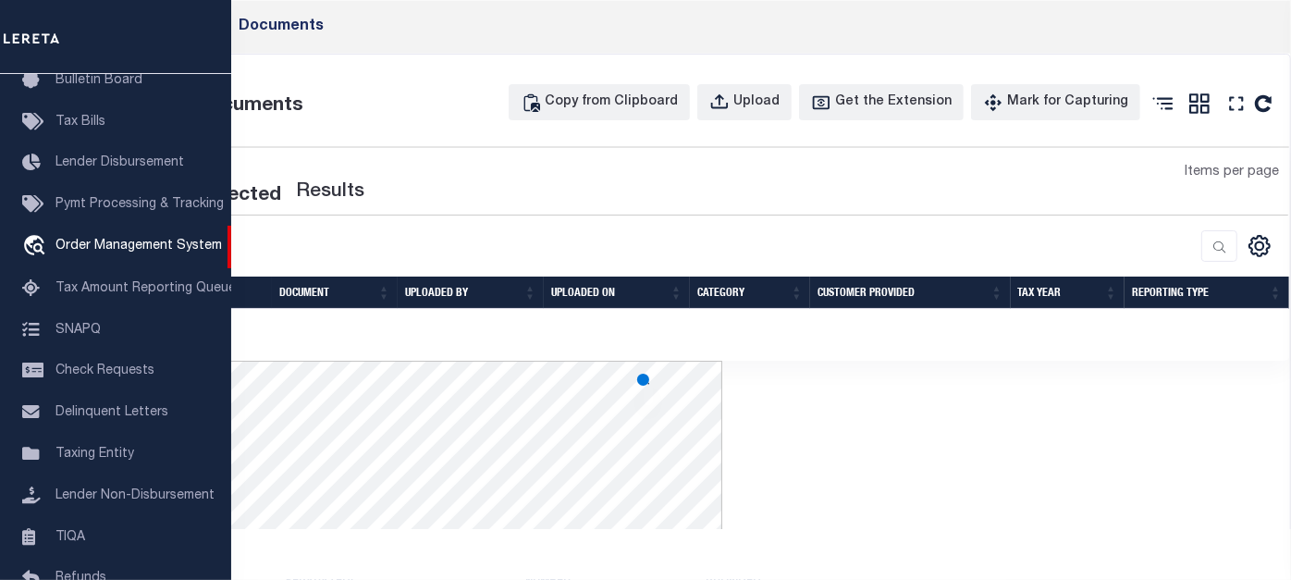
type input "1685 [PERSON_NAME][GEOGRAPHIC_DATA]"
select select
type input "[GEOGRAPHIC_DATA][PERSON_NAME]-2152"
type input "MN"
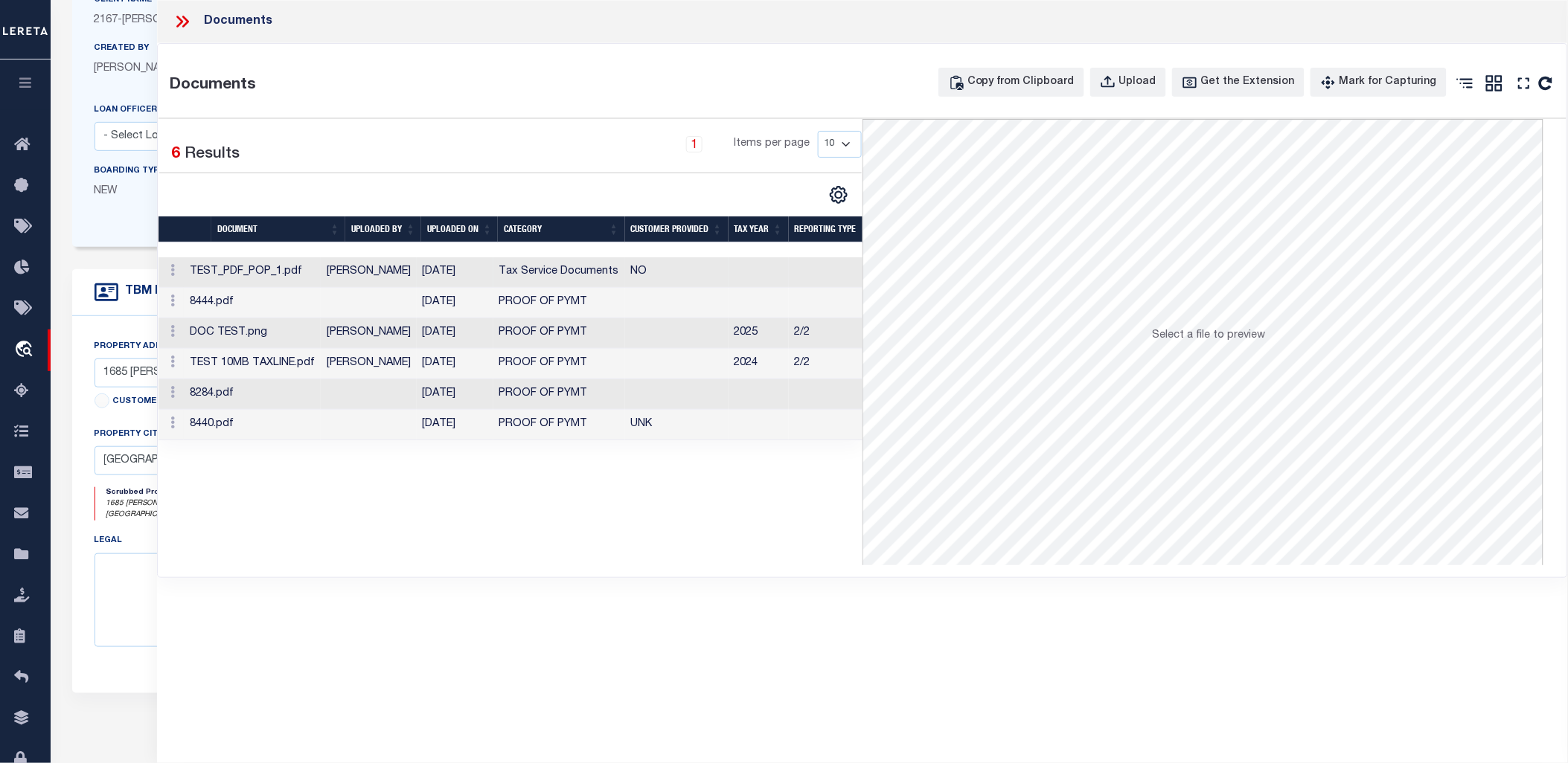
click at [321, 273] on td "TEST_PDF_POP_1.pdf" at bounding box center [252, 273] width 137 height 31
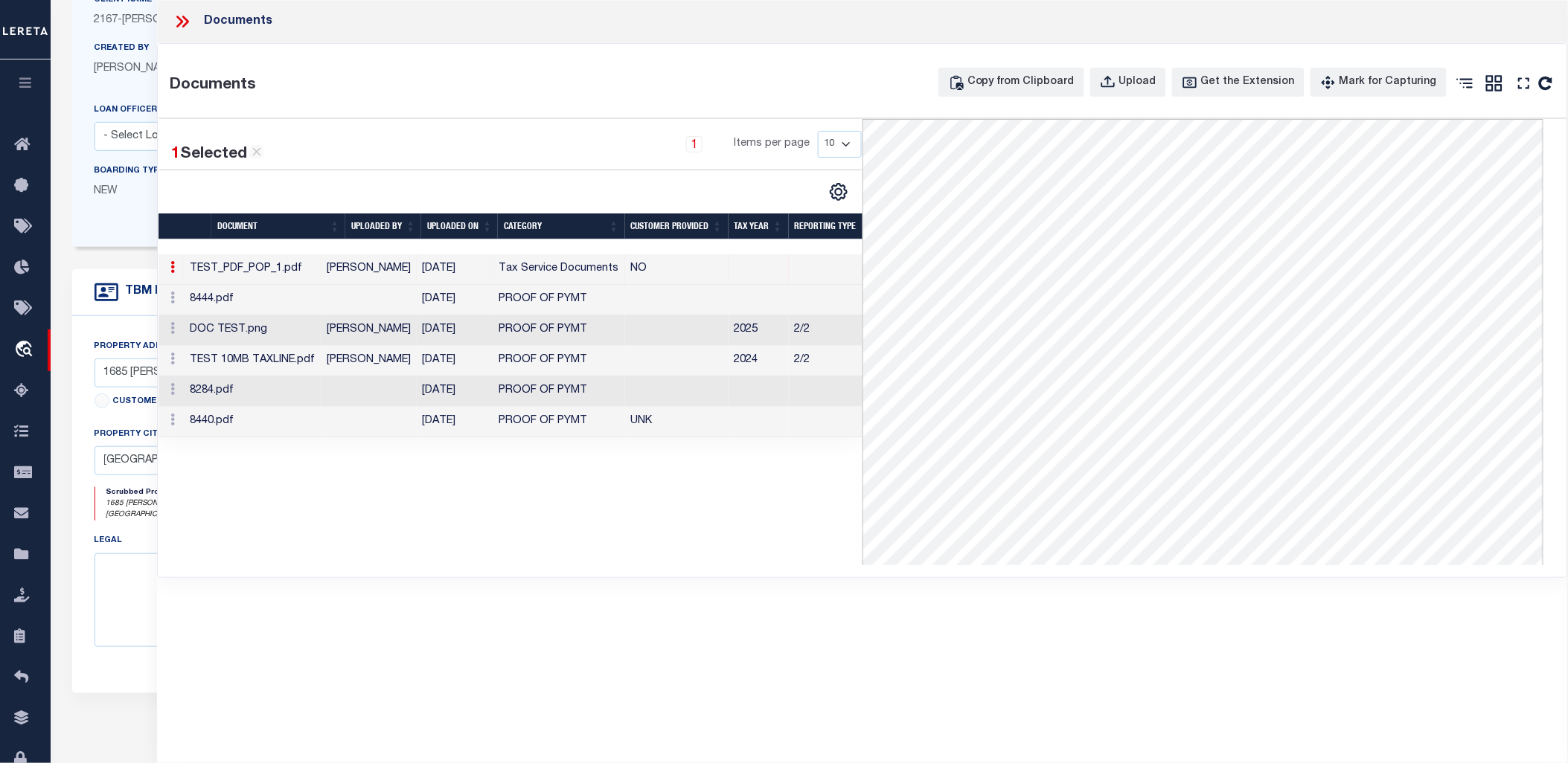
click at [294, 296] on td "8444.pdf" at bounding box center [252, 300] width 137 height 31
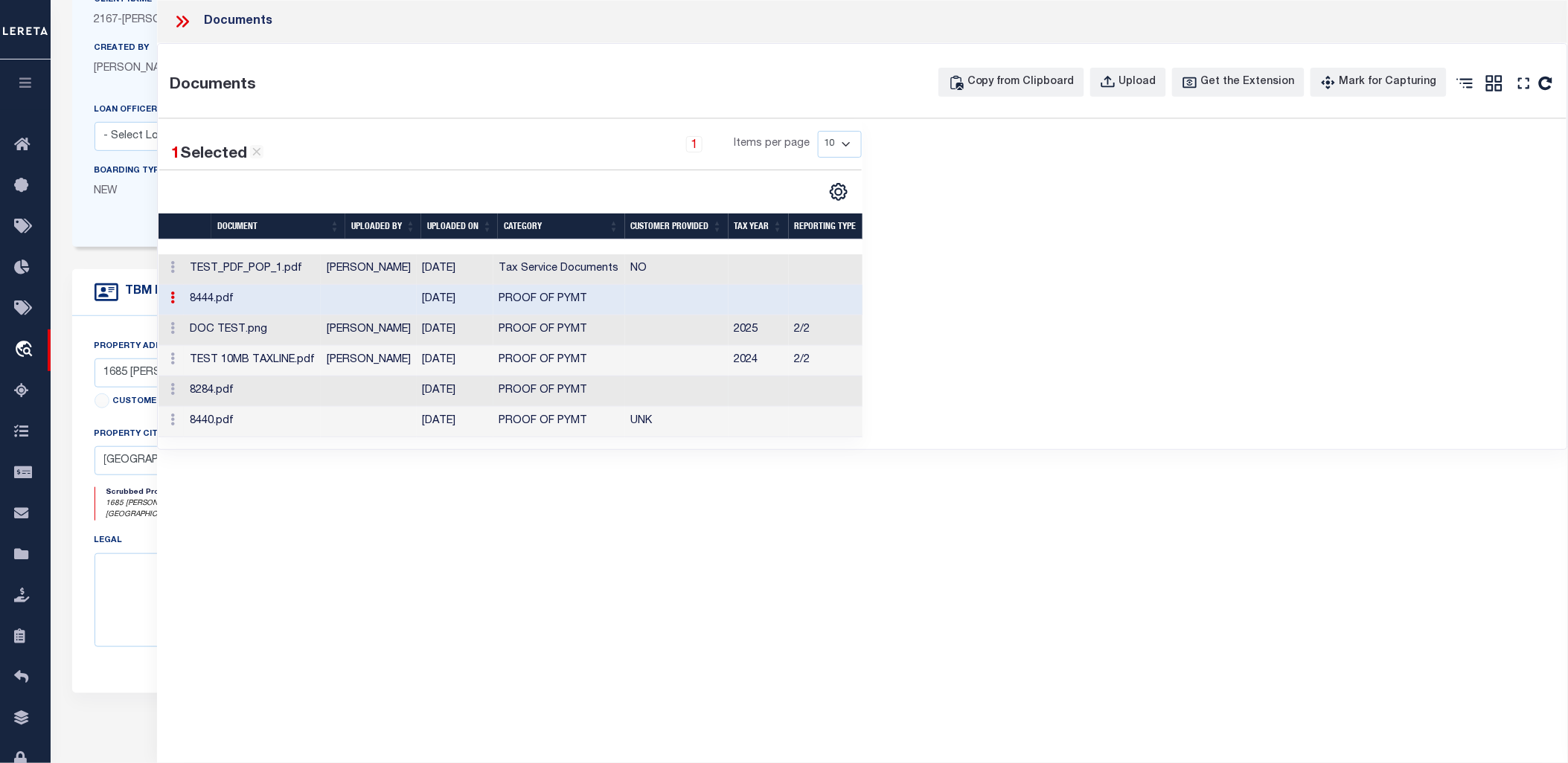
click at [296, 392] on td "8284.pdf" at bounding box center [252, 392] width 137 height 31
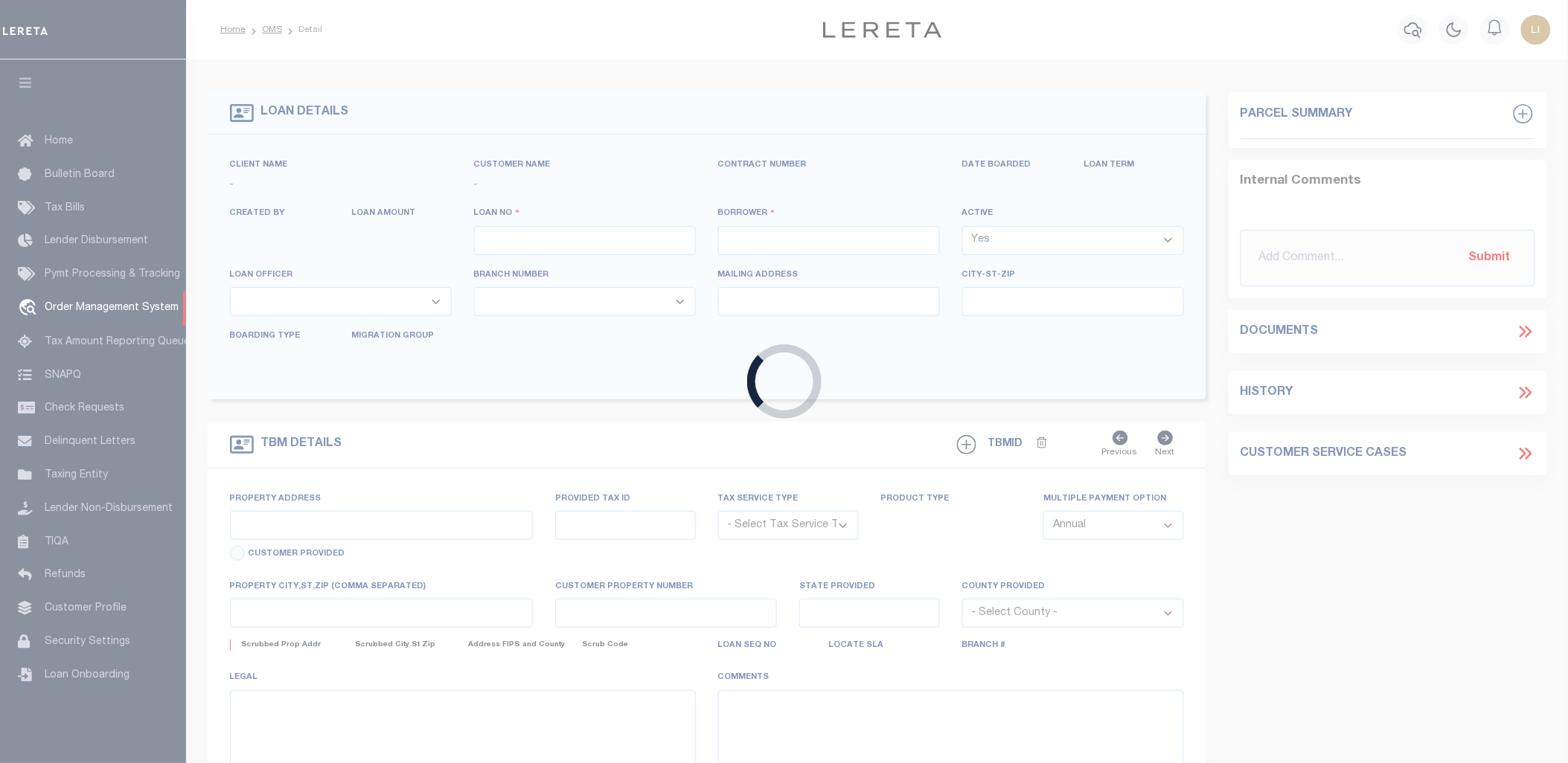
type input "[PERSON_NAME]-T0006"
type input "[PERSON_NAME]"
select select
type input "1685 [PERSON_NAME][GEOGRAPHIC_DATA]"
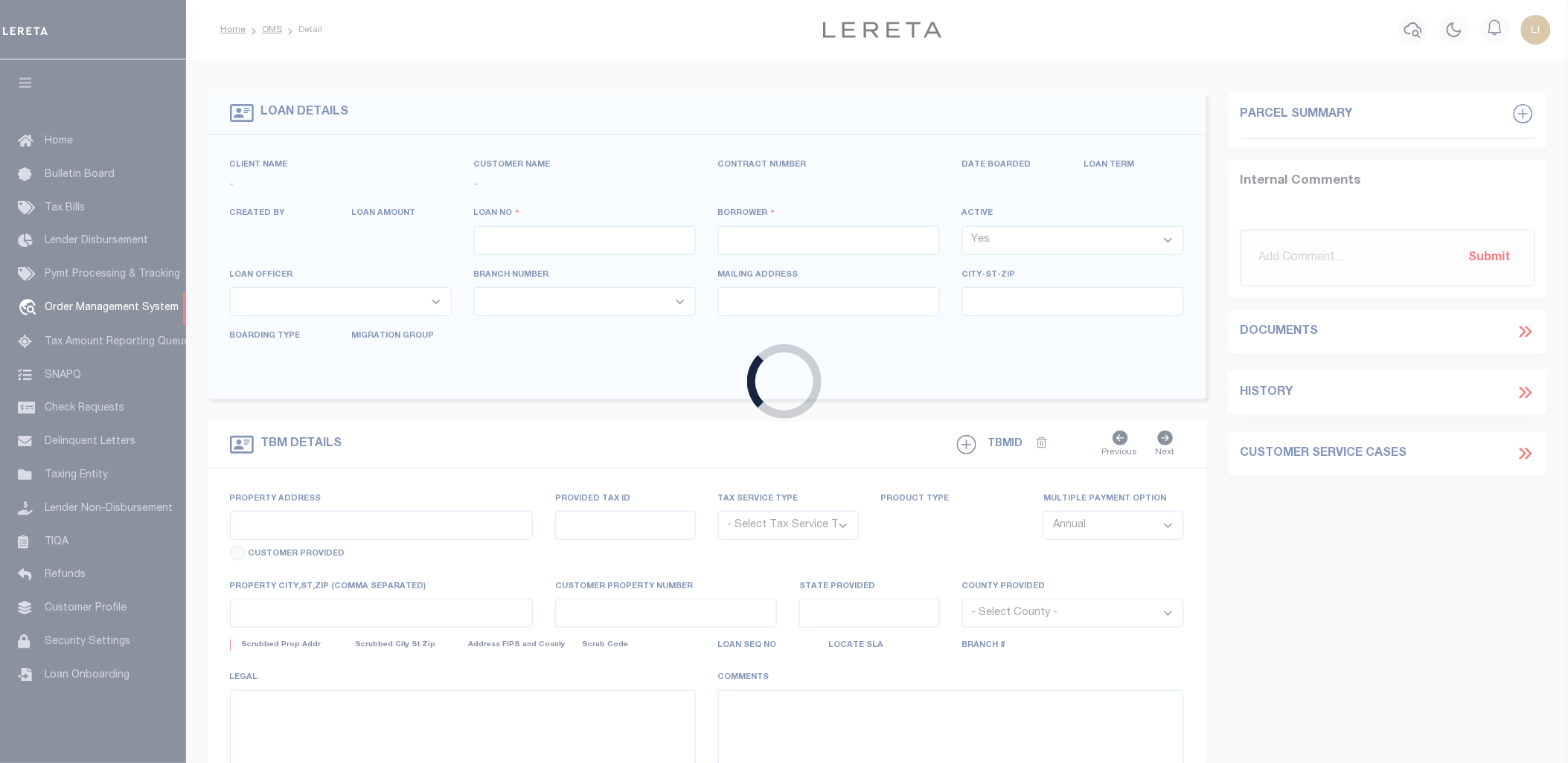
type input "[GEOGRAPHIC_DATA][PERSON_NAME]-2152"
type input "[DATE]"
select select "10"
select select "Escrow"
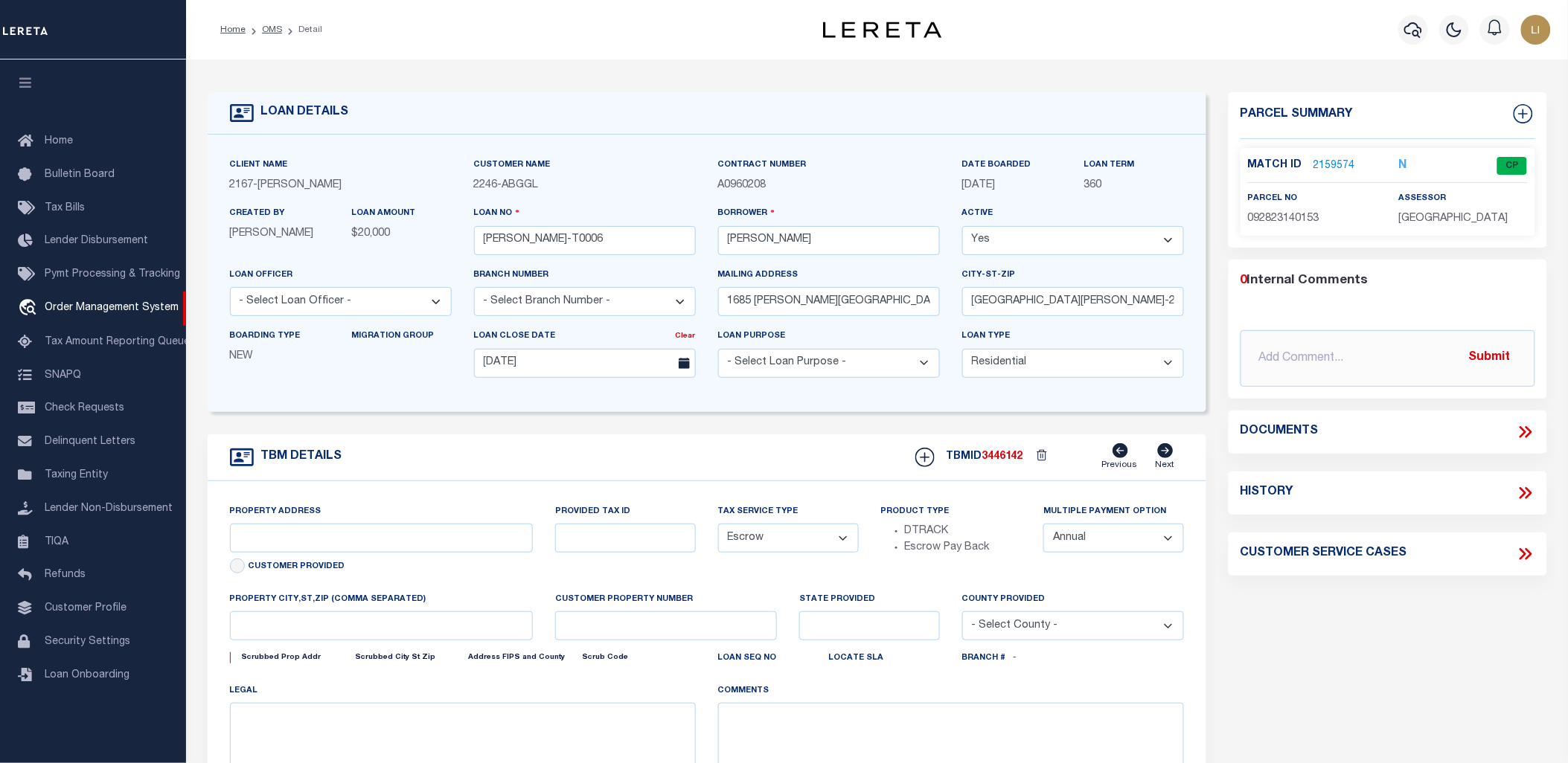
type input "1685 [PERSON_NAME][GEOGRAPHIC_DATA]"
select select
type input "[GEOGRAPHIC_DATA][PERSON_NAME]-2152"
type input "MN"
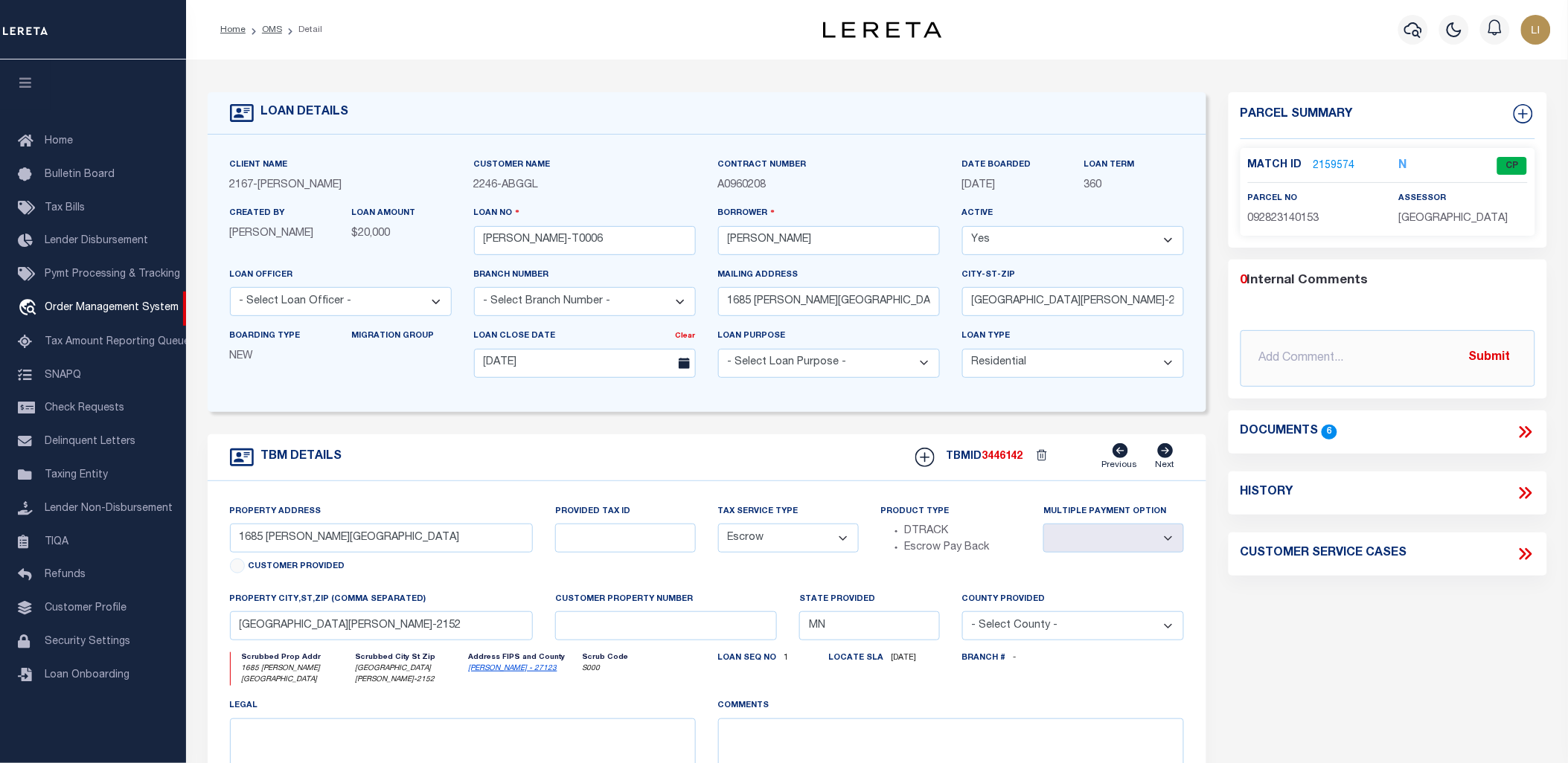
click at [1523, 427] on icon at bounding box center [1523, 432] width 6 height 12
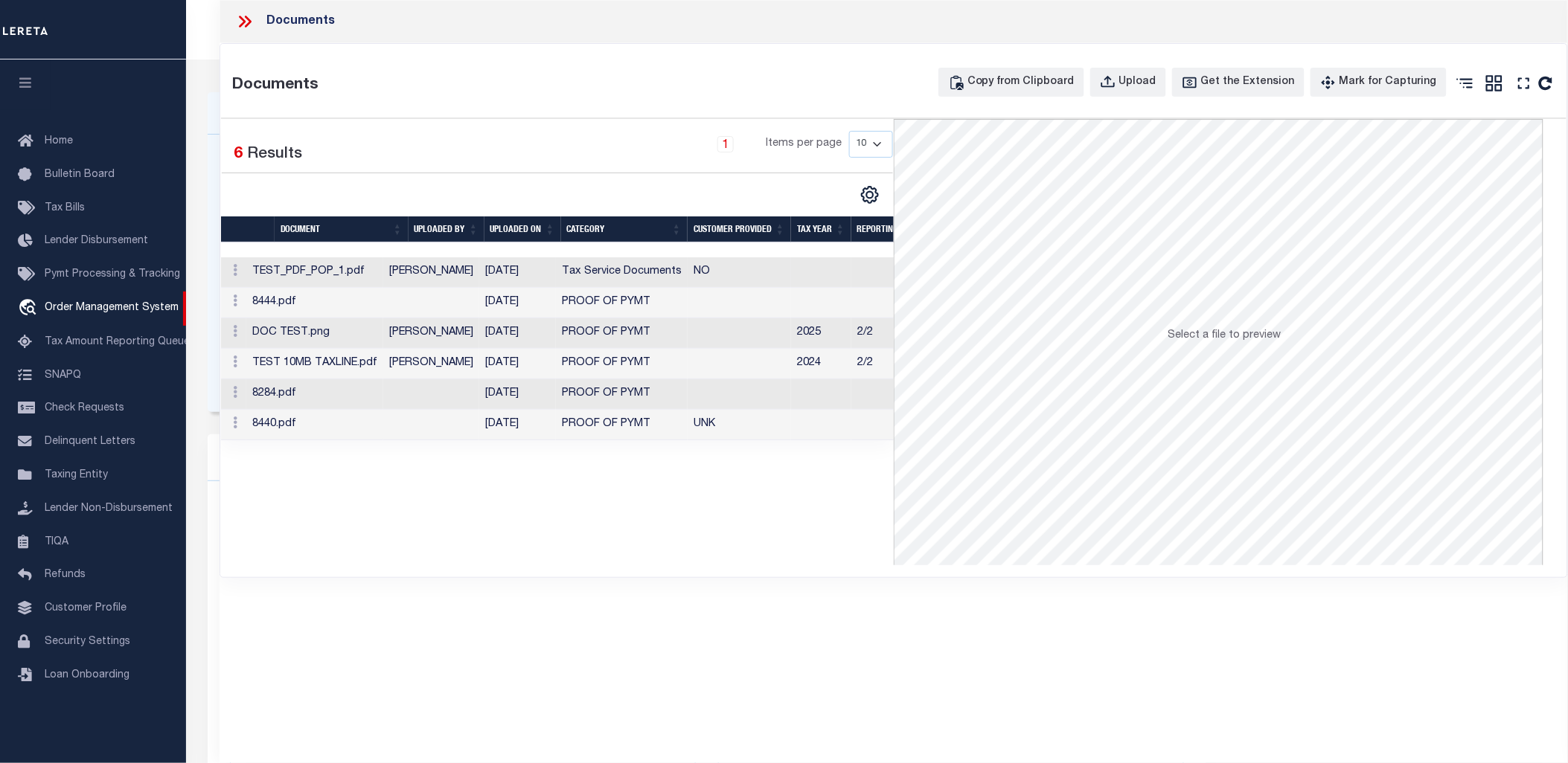
click at [362, 264] on td "TEST_PDF_POP_1.pdf" at bounding box center [315, 273] width 137 height 31
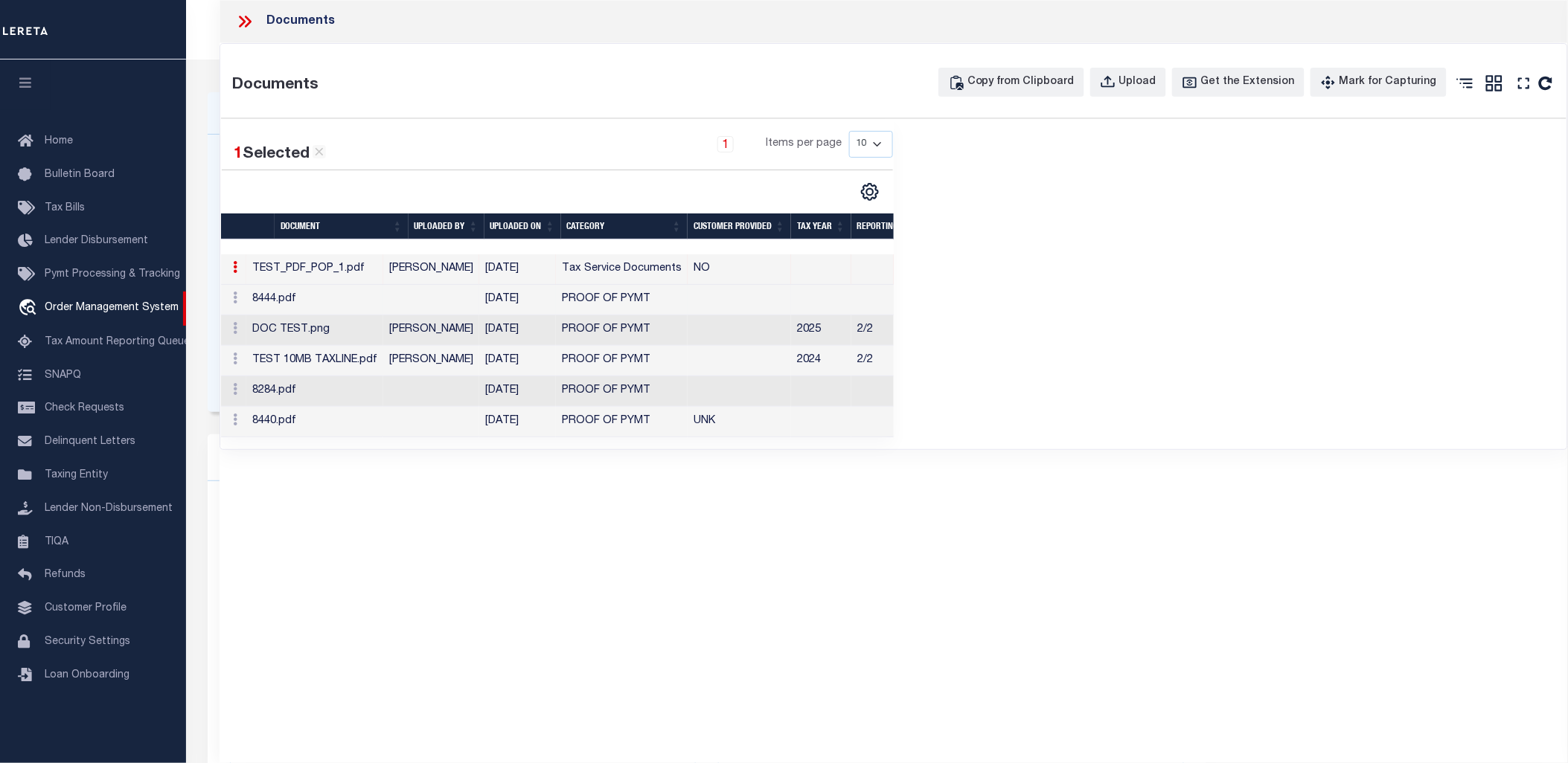
click at [360, 310] on td "8444.pdf" at bounding box center [315, 300] width 137 height 31
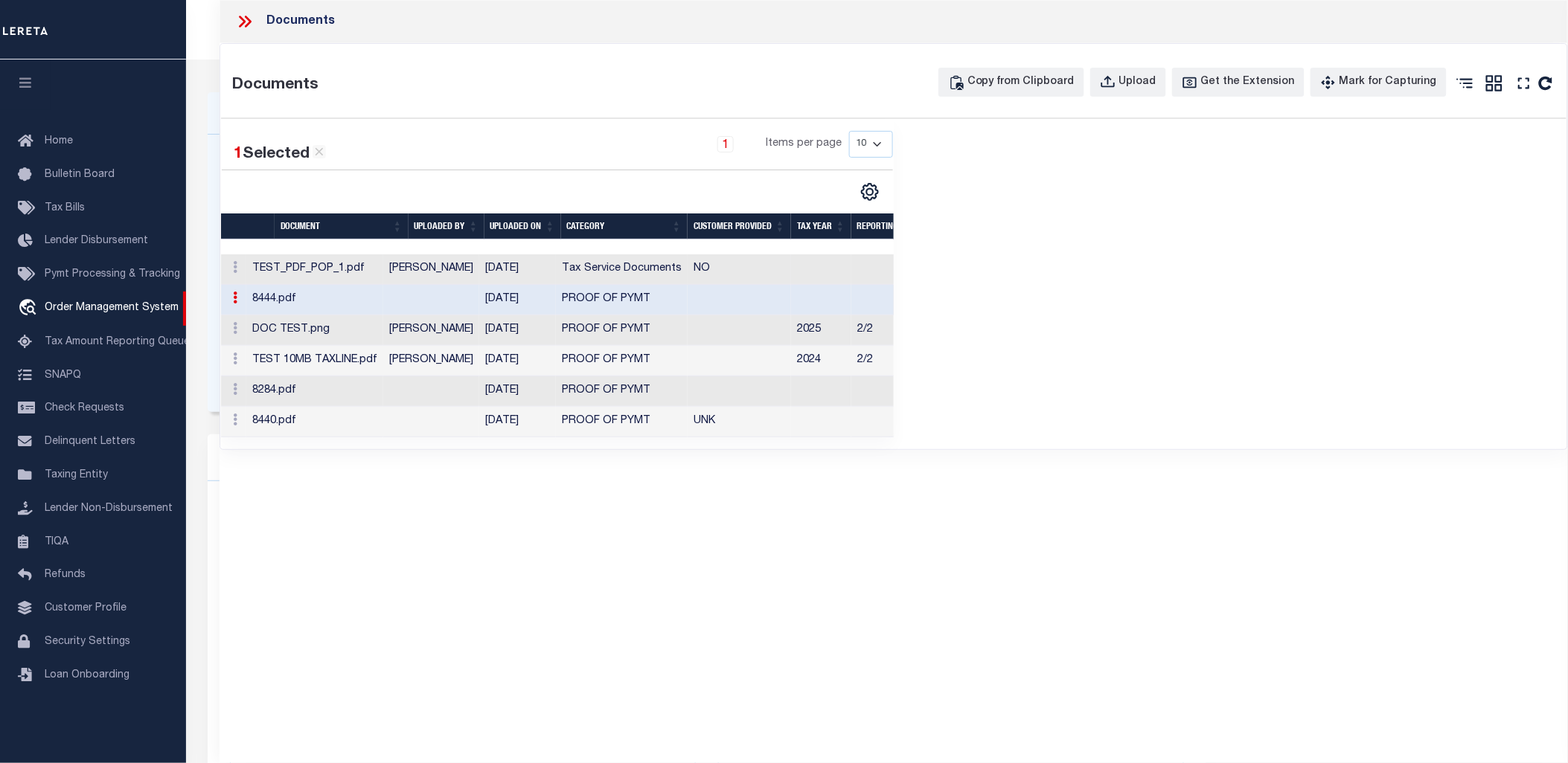
click at [383, 281] on td "TEST_PDF_POP_1.pdf" at bounding box center [315, 269] width 137 height 31
